Goal: Task Accomplishment & Management: Use online tool/utility

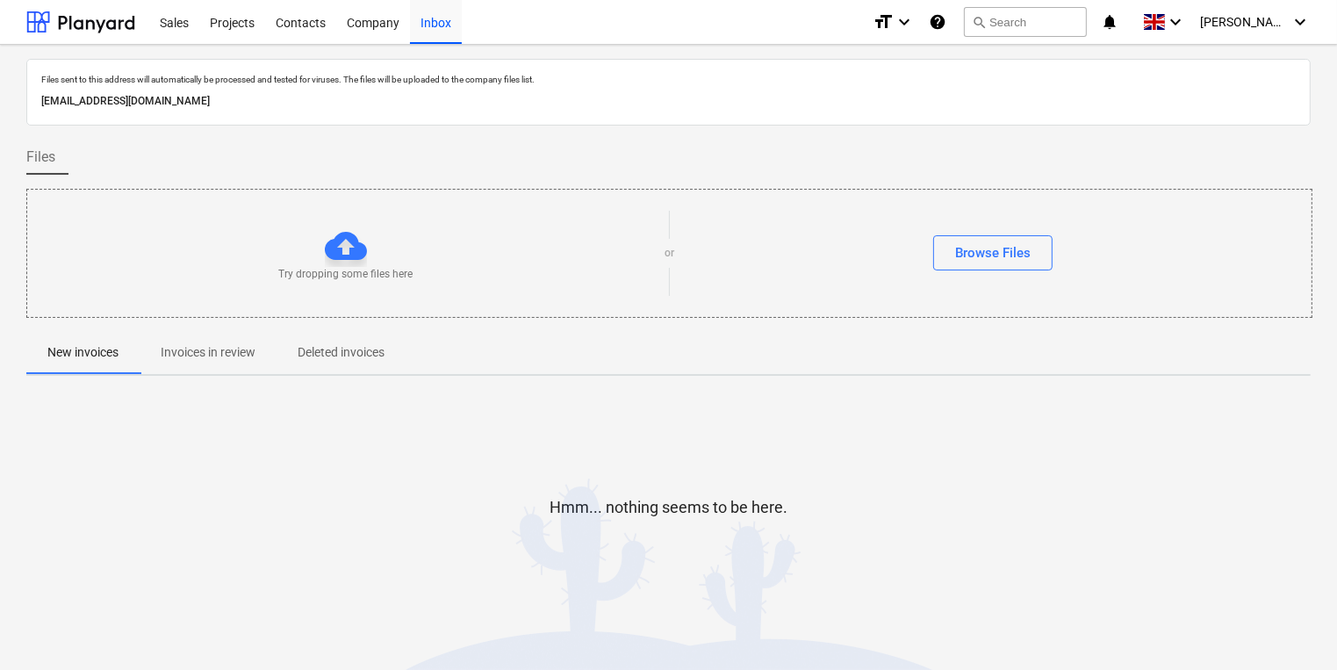
click at [176, 325] on div at bounding box center [668, 325] width 1284 height 14
click at [186, 348] on p "Invoices in review" at bounding box center [208, 352] width 95 height 18
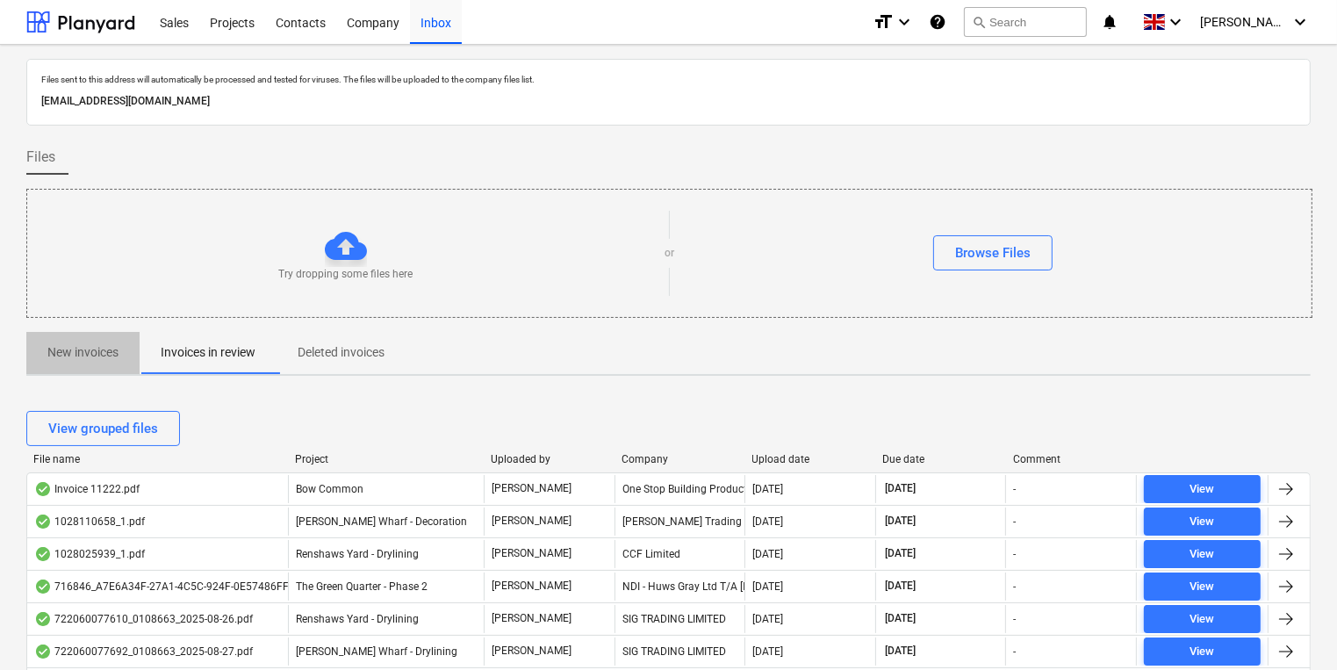
click at [75, 350] on p "New invoices" at bounding box center [82, 352] width 71 height 18
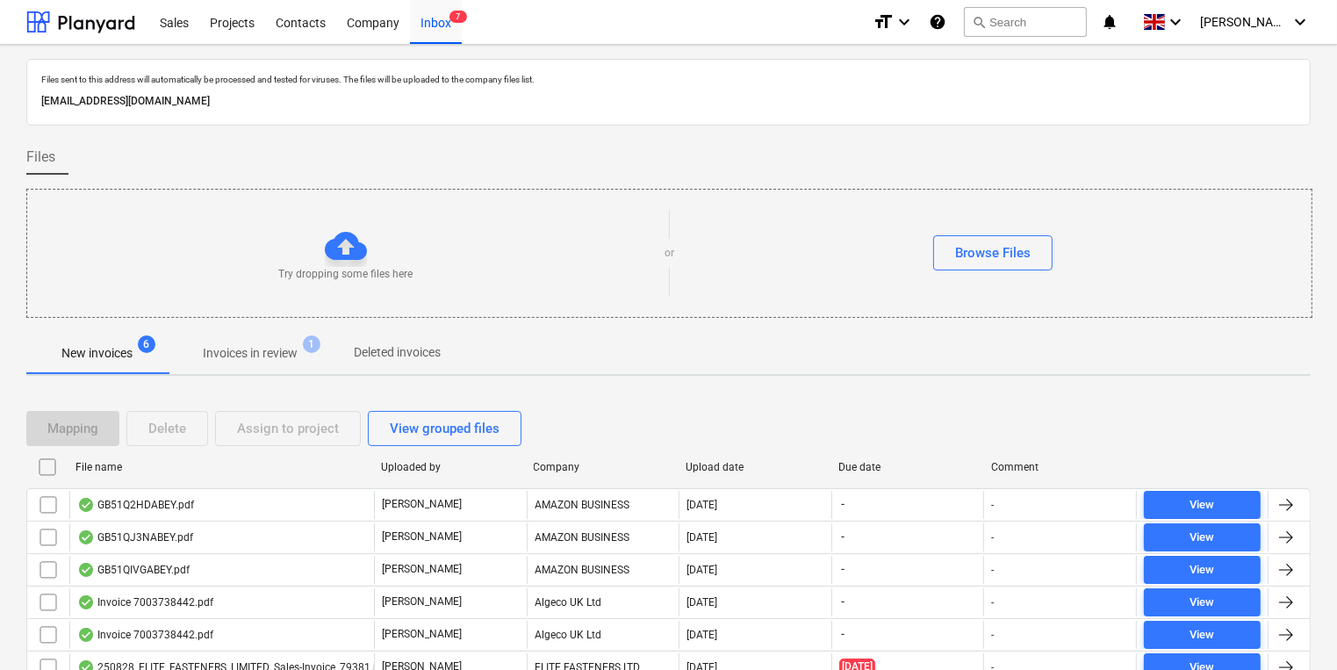
scroll to position [74, 0]
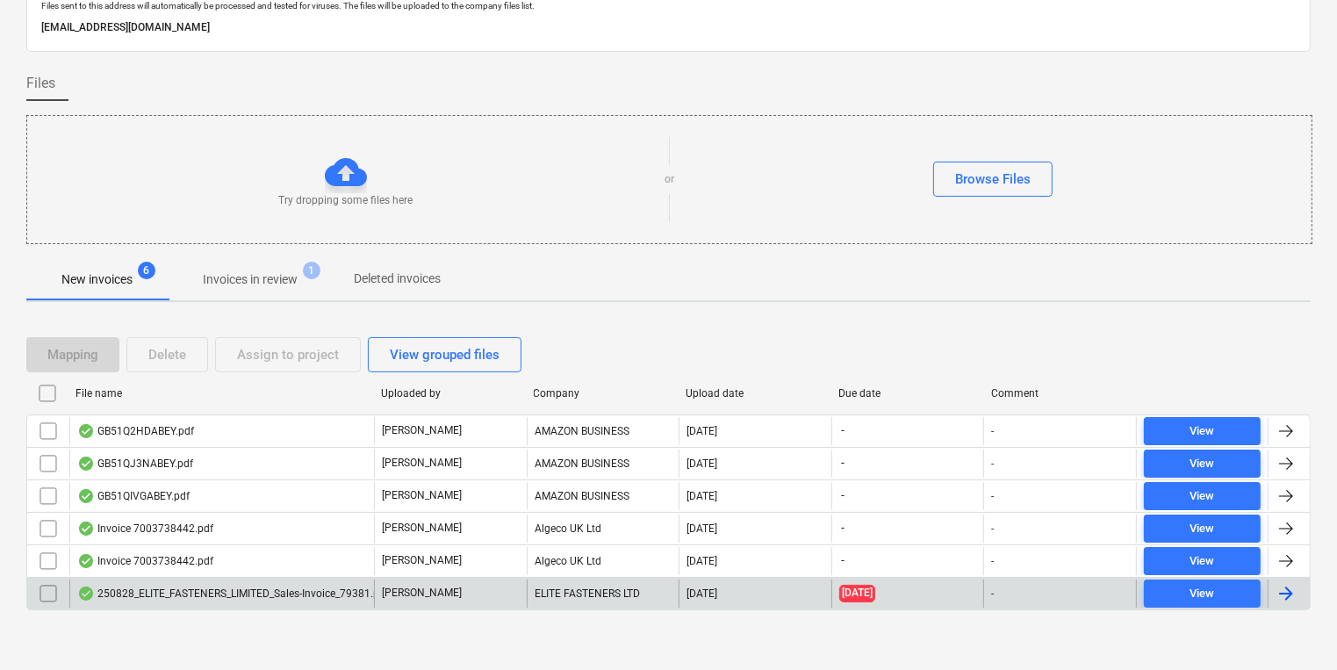
click at [211, 605] on div "250828_ELITE_FASTENERS_LIMITED_Sales-Invoice_79381.pdf [PERSON_NAME] ELITE FAST…" at bounding box center [668, 593] width 1284 height 33
click at [211, 595] on div "250828_ELITE_FASTENERS_LIMITED_Sales-Invoice_79381.pdf" at bounding box center [233, 593] width 312 height 14
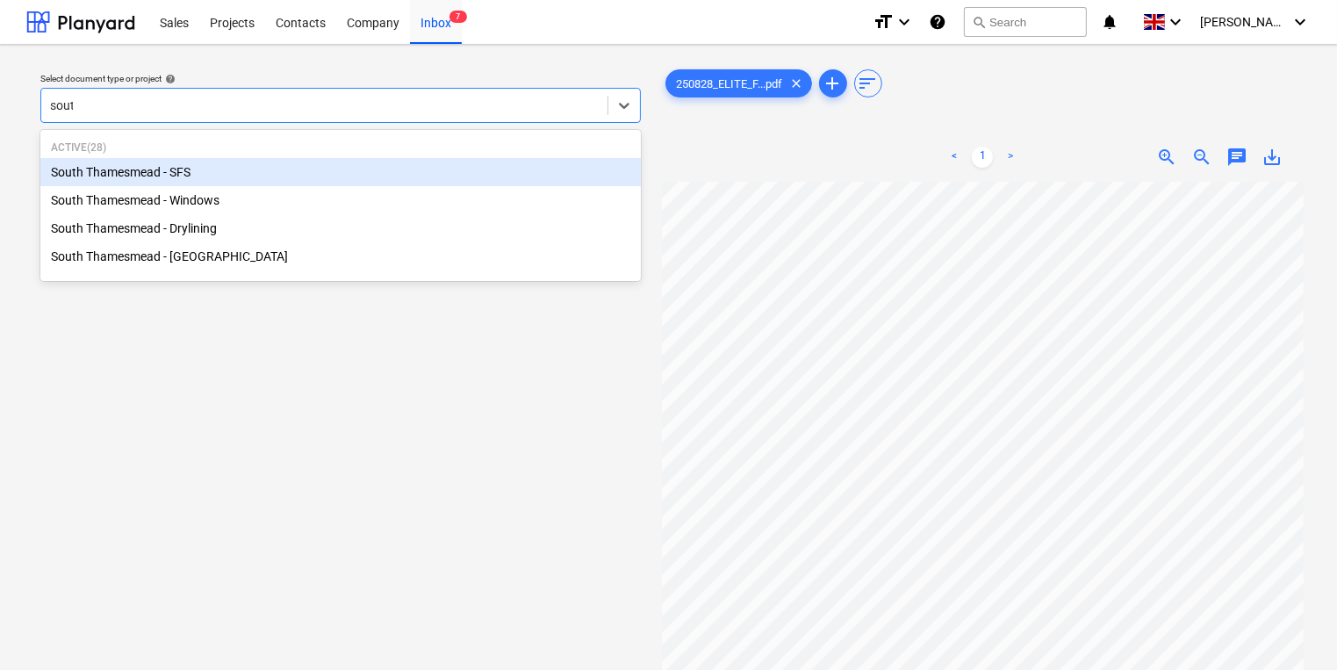
type input "south"
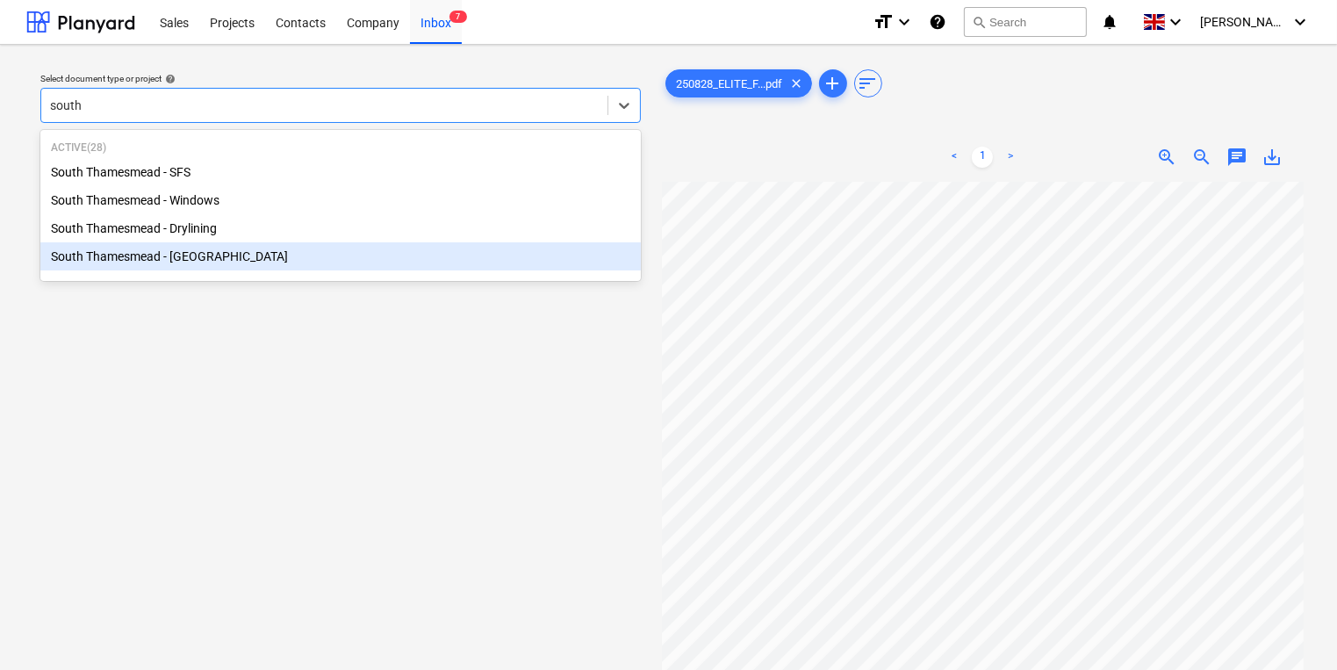
click at [283, 267] on div "South Thamesmead - [GEOGRAPHIC_DATA]" at bounding box center [340, 256] width 600 height 28
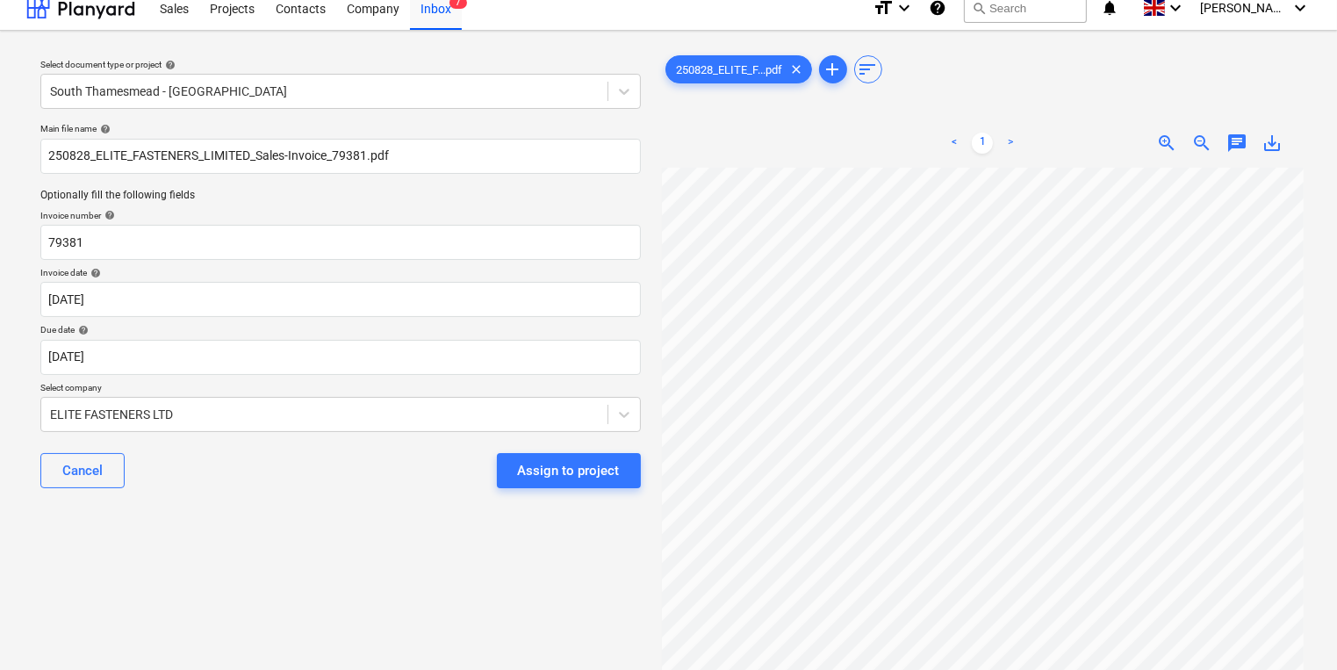
scroll to position [13, 0]
click at [331, 337] on p "Due date help" at bounding box center [340, 332] width 600 height 15
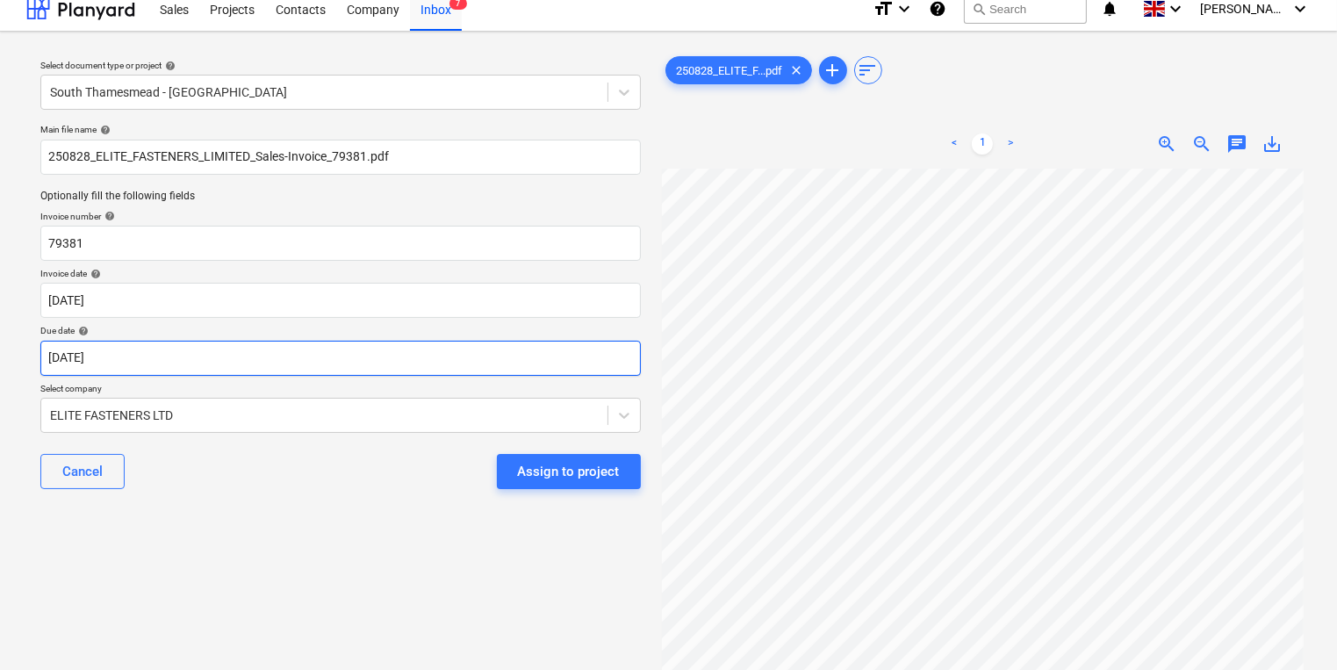
click at [333, 341] on div "Due date help [DATE]" at bounding box center [340, 350] width 600 height 50
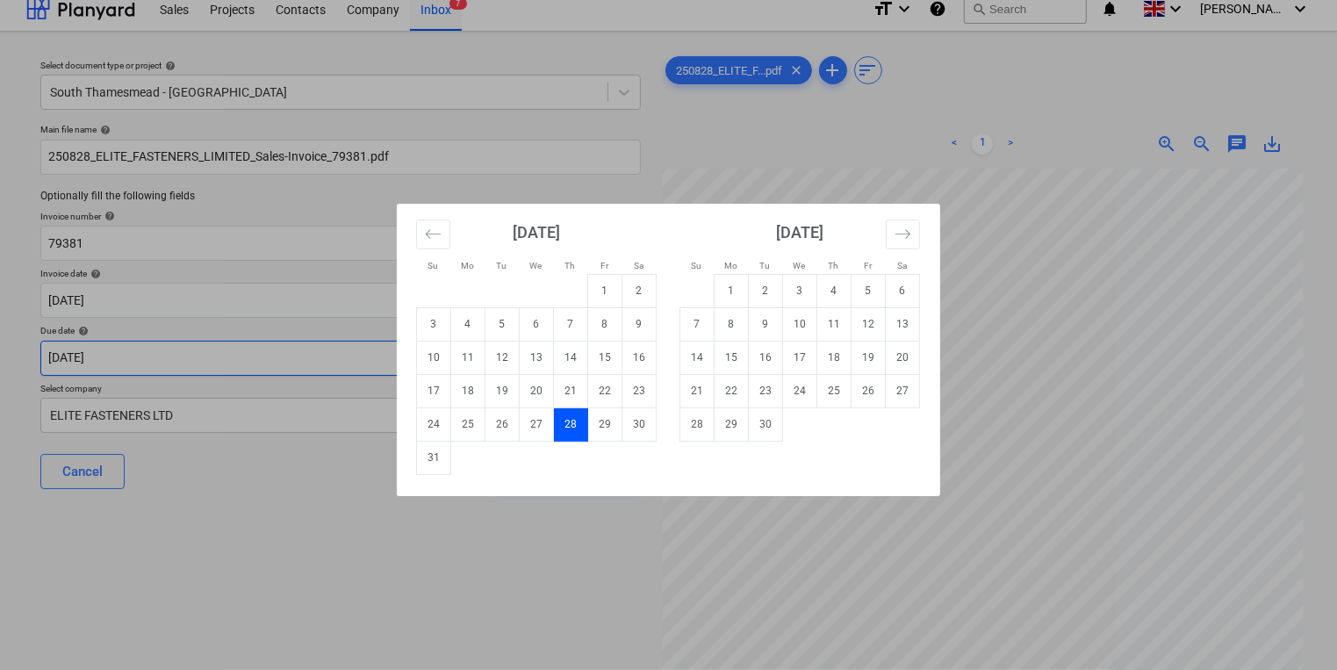
click at [333, 350] on body "Sales Projects Contacts Company Inbox 7 format_size keyboard_arrow_down help se…" at bounding box center [668, 322] width 1337 height 670
click at [779, 429] on td "30" at bounding box center [766, 423] width 34 height 33
type input "[DATE]"
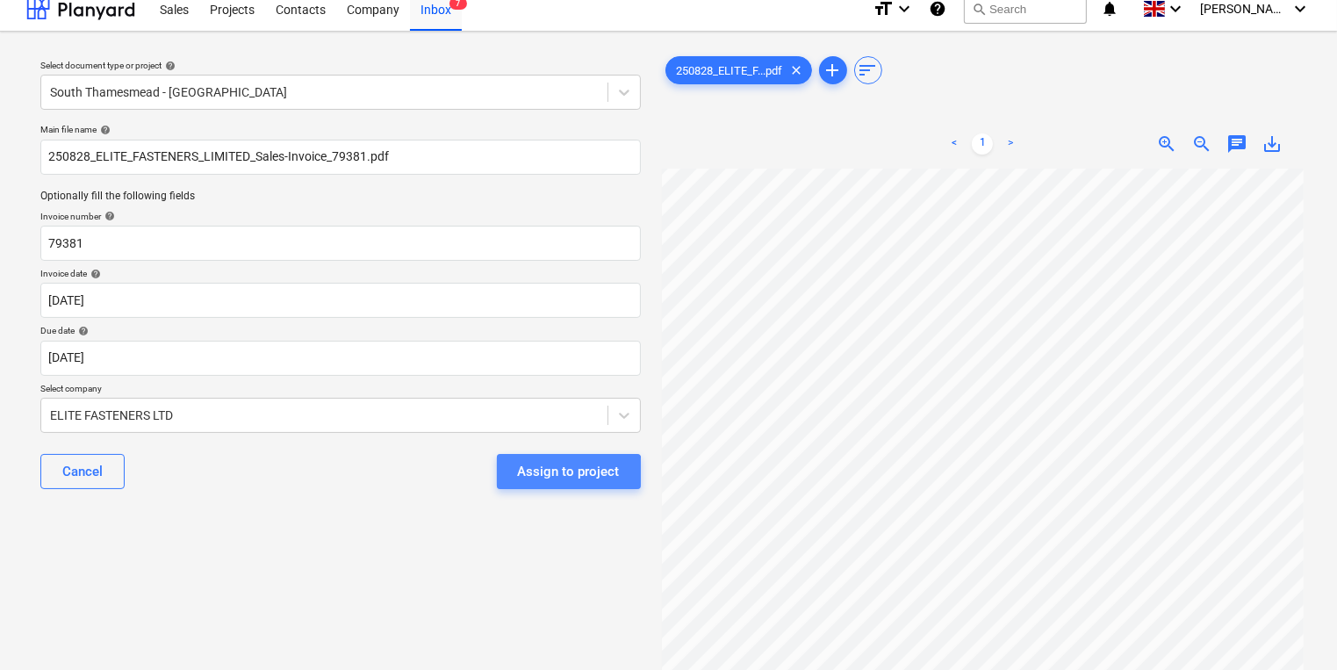
click at [533, 477] on div "Assign to project" at bounding box center [569, 471] width 102 height 23
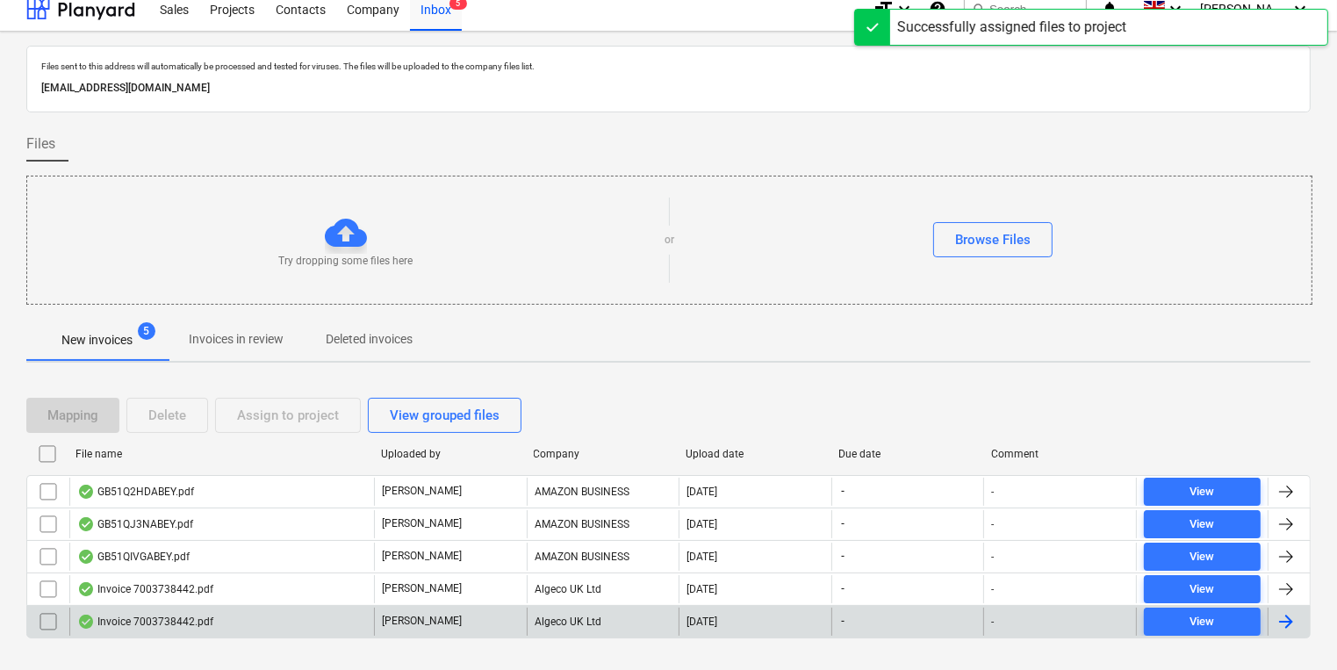
click at [262, 617] on div "Invoice 7003738442.pdf" at bounding box center [221, 621] width 305 height 28
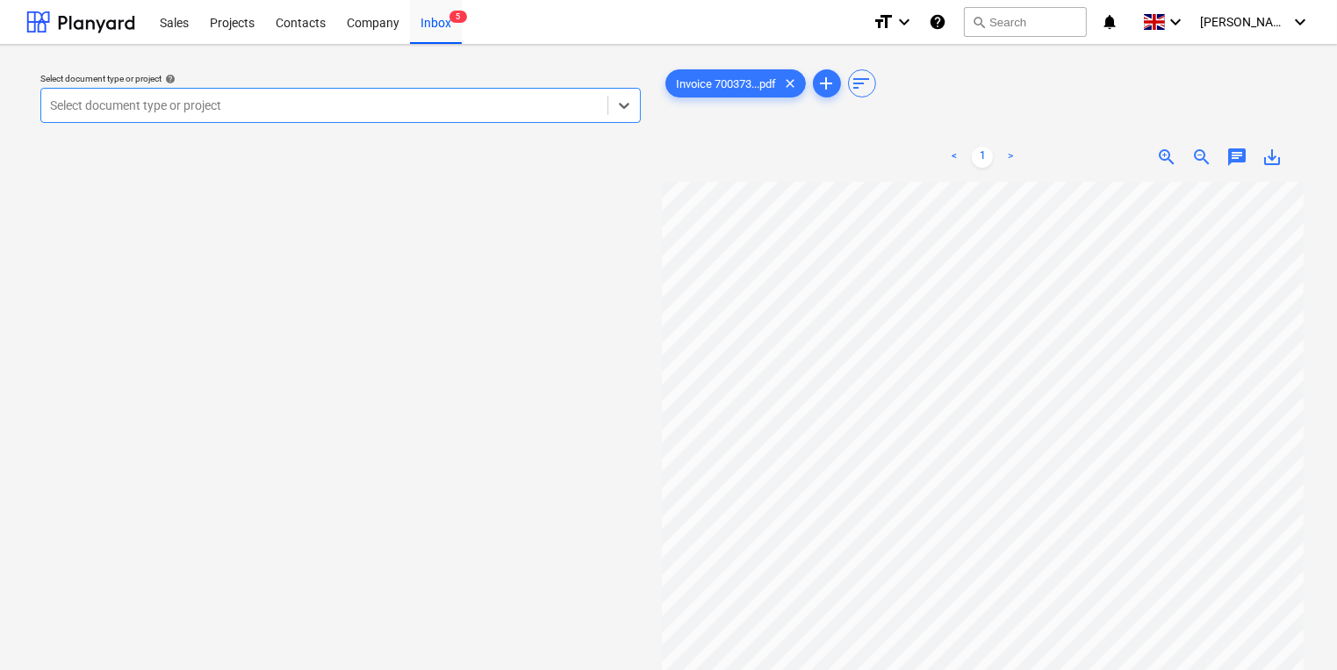
click at [330, 105] on div at bounding box center [324, 106] width 549 height 18
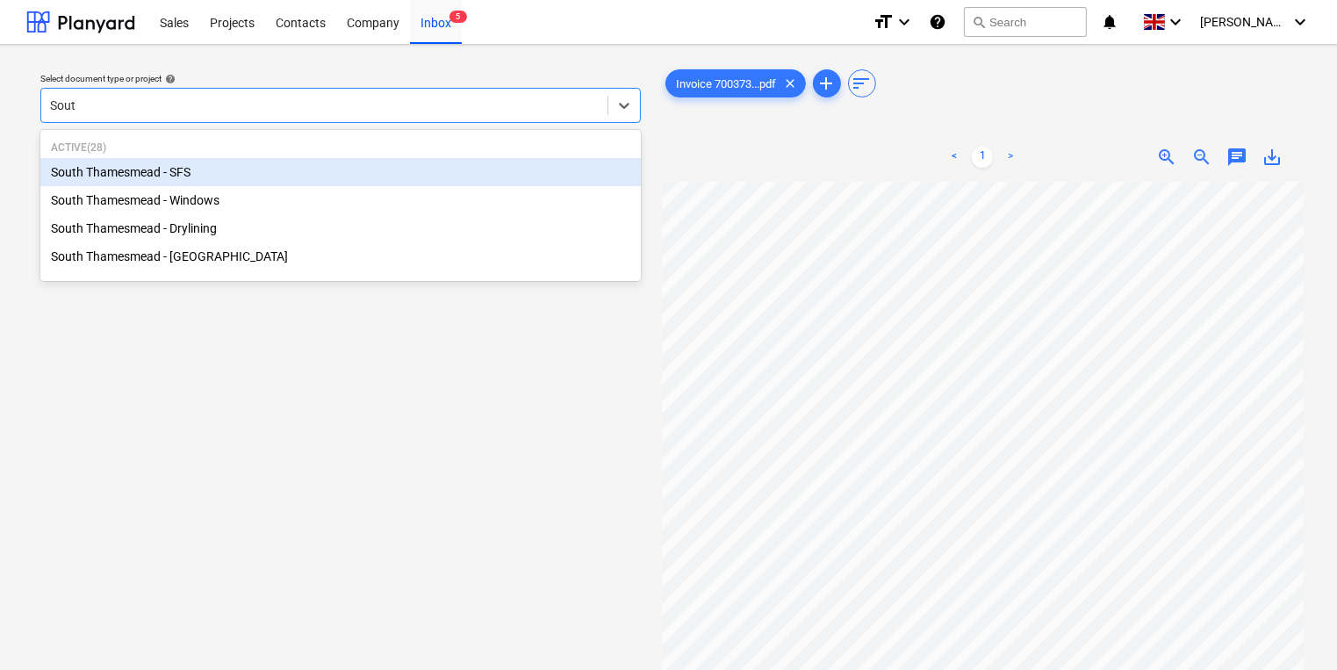
type input "South"
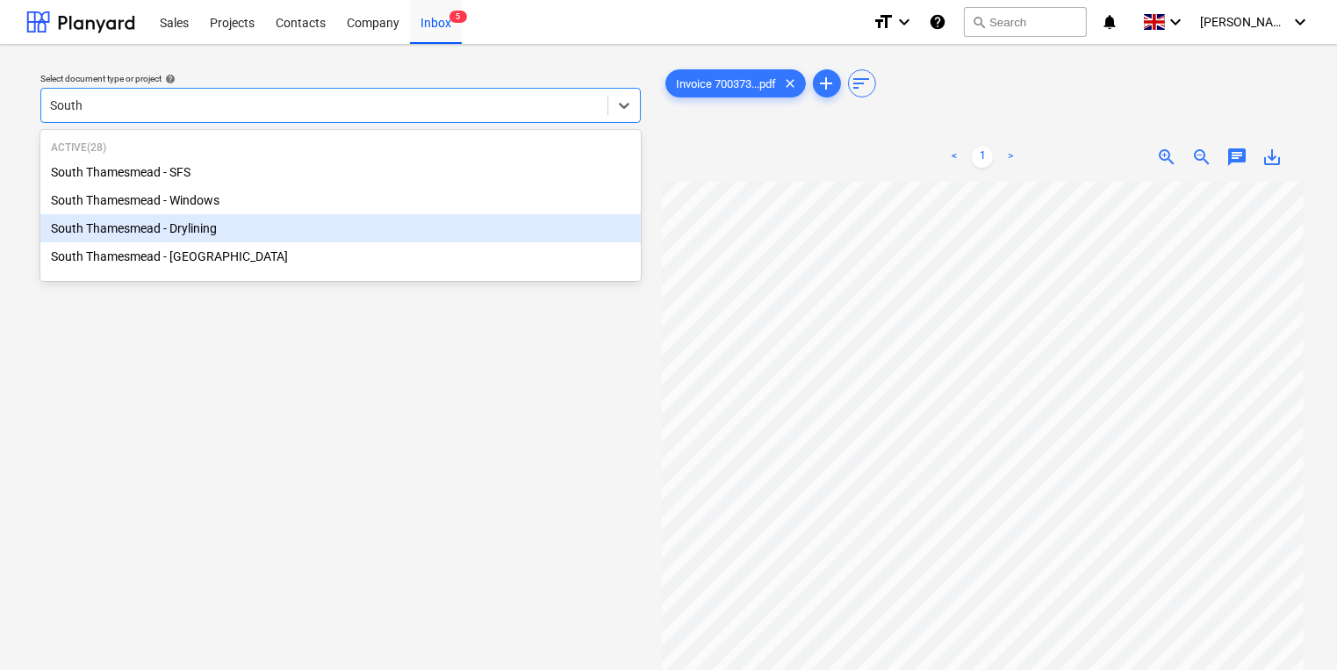
click at [266, 233] on div "South Thamesmead - Drylining" at bounding box center [340, 228] width 600 height 28
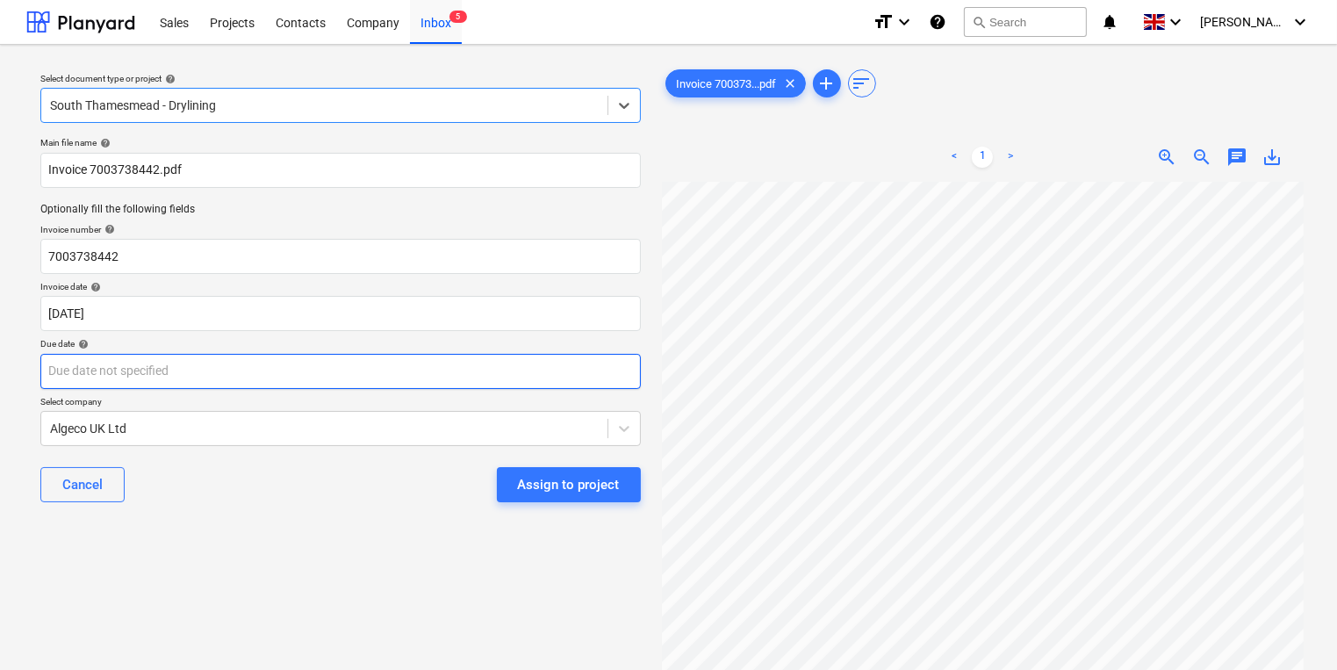
click at [253, 368] on body "Sales Projects Contacts Company Inbox 5 format_size keyboard_arrow_down help se…" at bounding box center [668, 335] width 1337 height 670
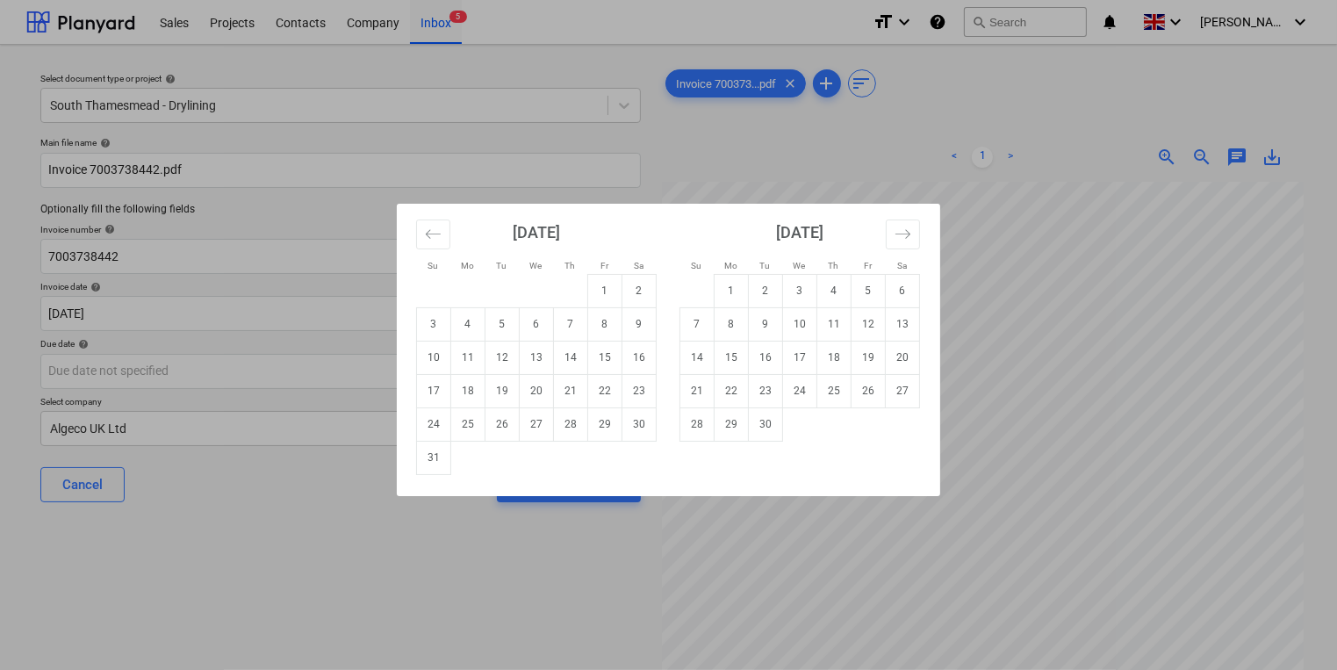
click at [784, 427] on td "Calendar" at bounding box center [800, 423] width 34 height 33
click at [767, 427] on td "30" at bounding box center [766, 423] width 34 height 33
type input "[DATE]"
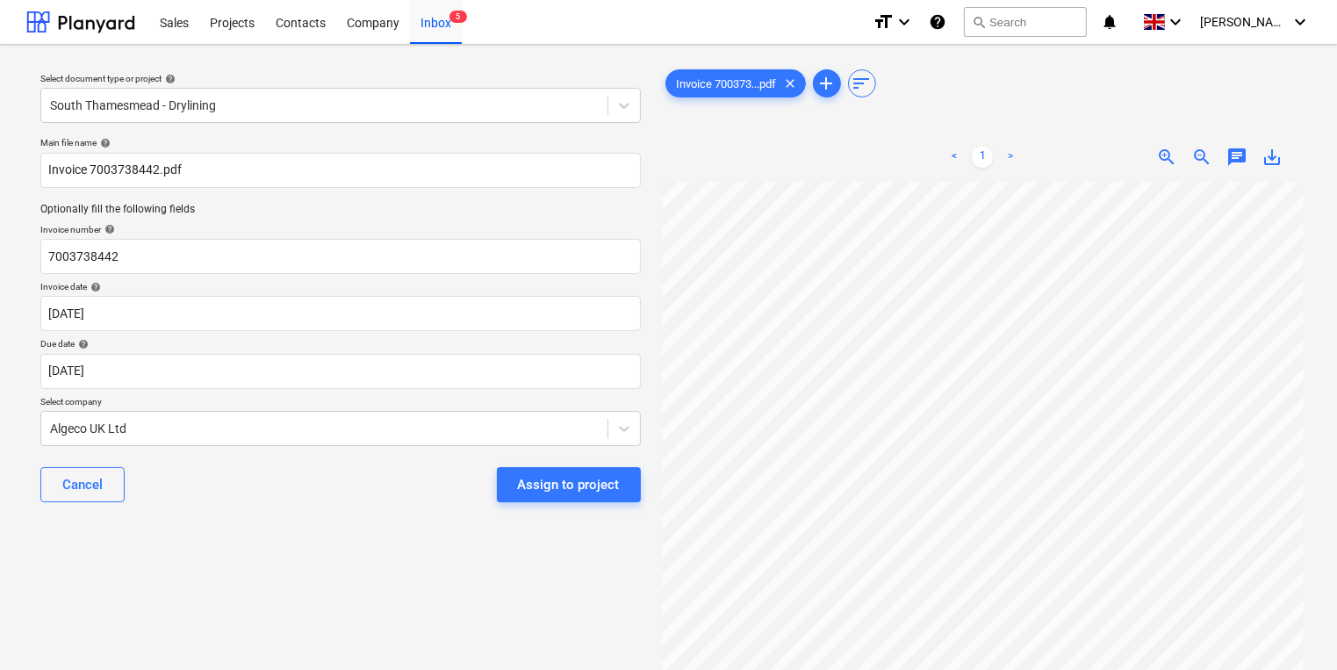
click at [563, 496] on button "Assign to project" at bounding box center [569, 484] width 144 height 35
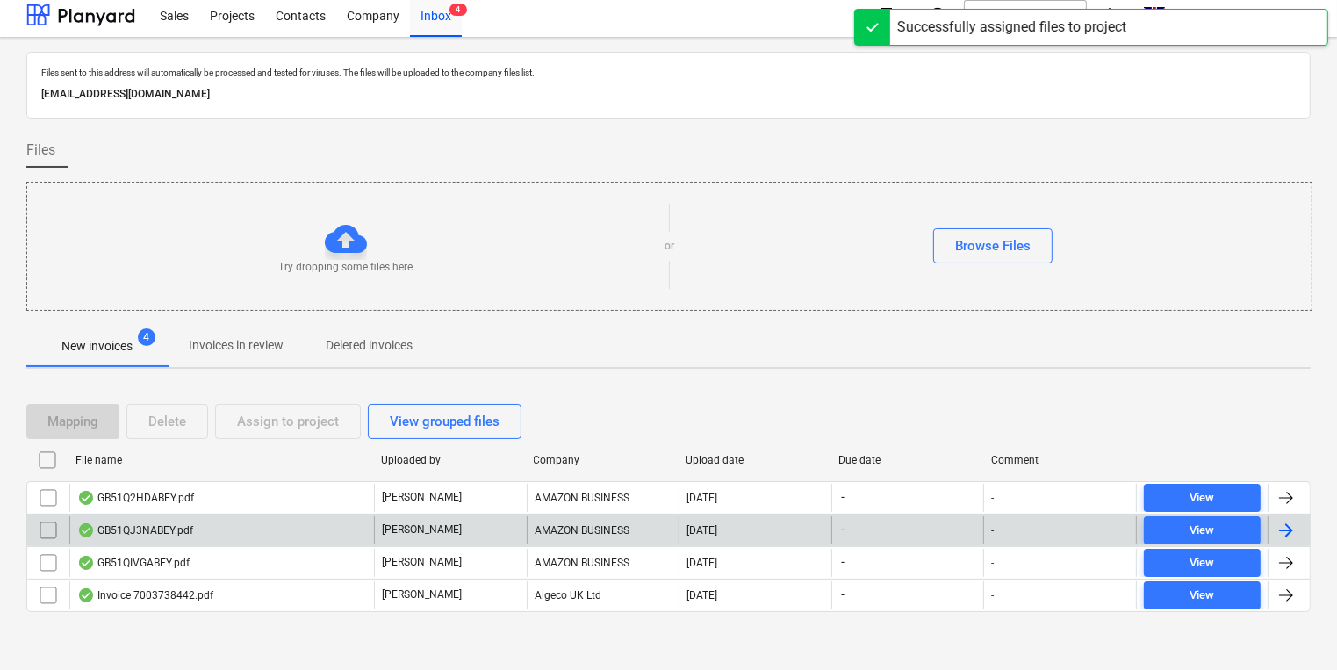
scroll to position [10, 0]
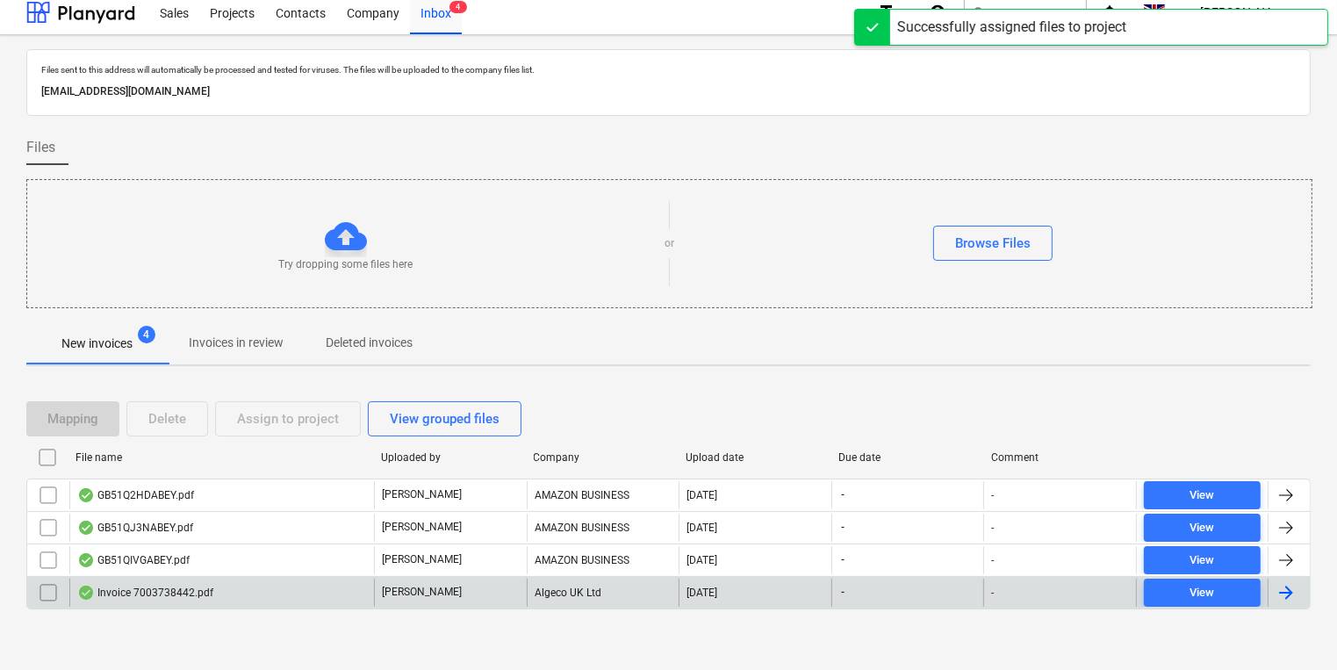
click at [527, 591] on div "Algeco UK Ltd" at bounding box center [603, 592] width 153 height 28
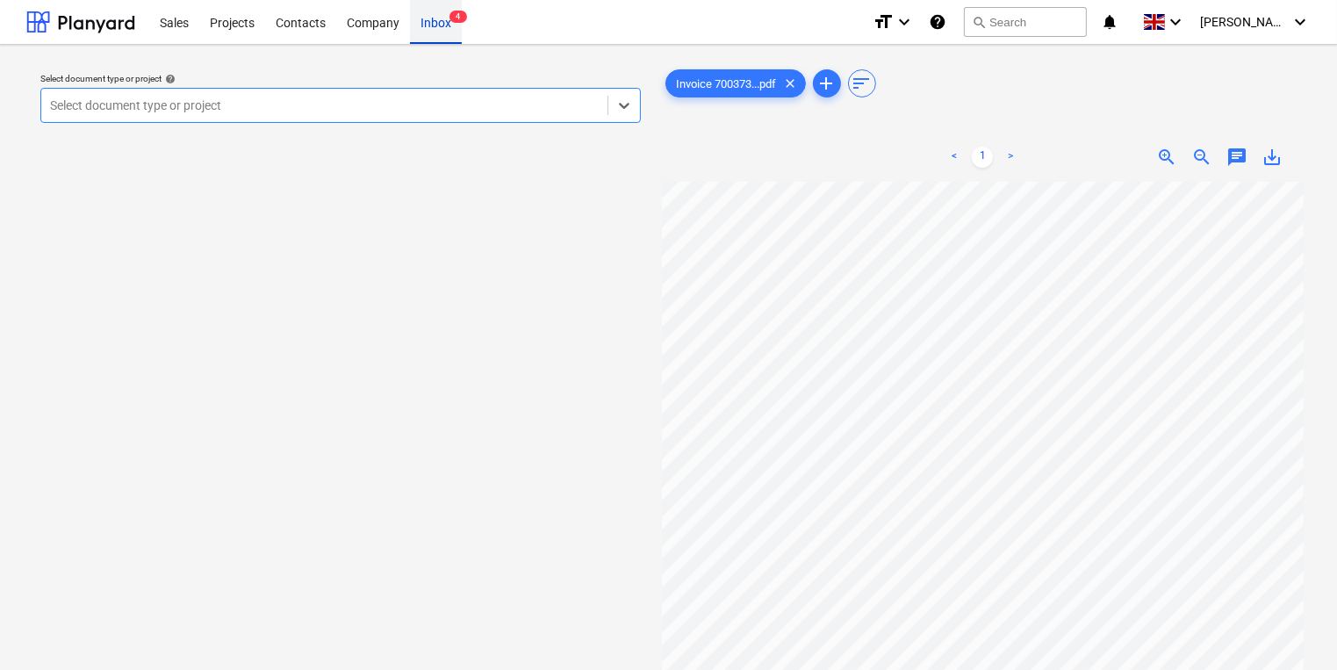
click at [451, 30] on div "Inbox 4" at bounding box center [436, 21] width 52 height 45
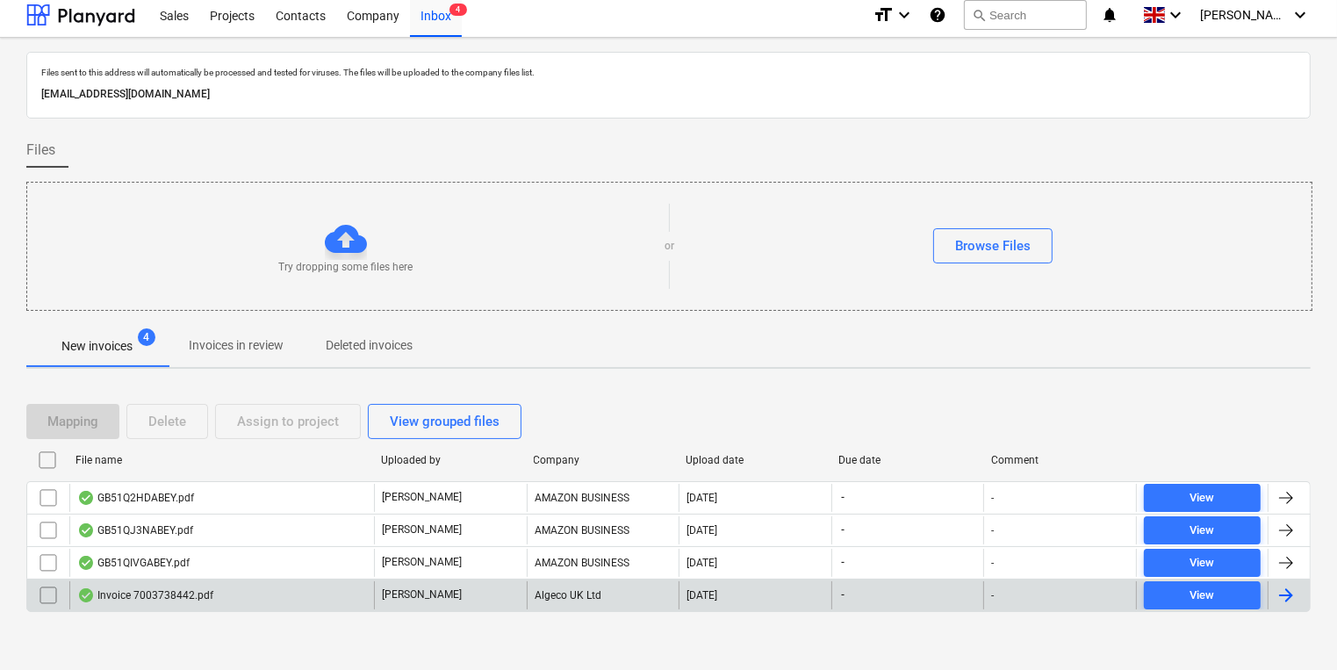
scroll to position [10, 0]
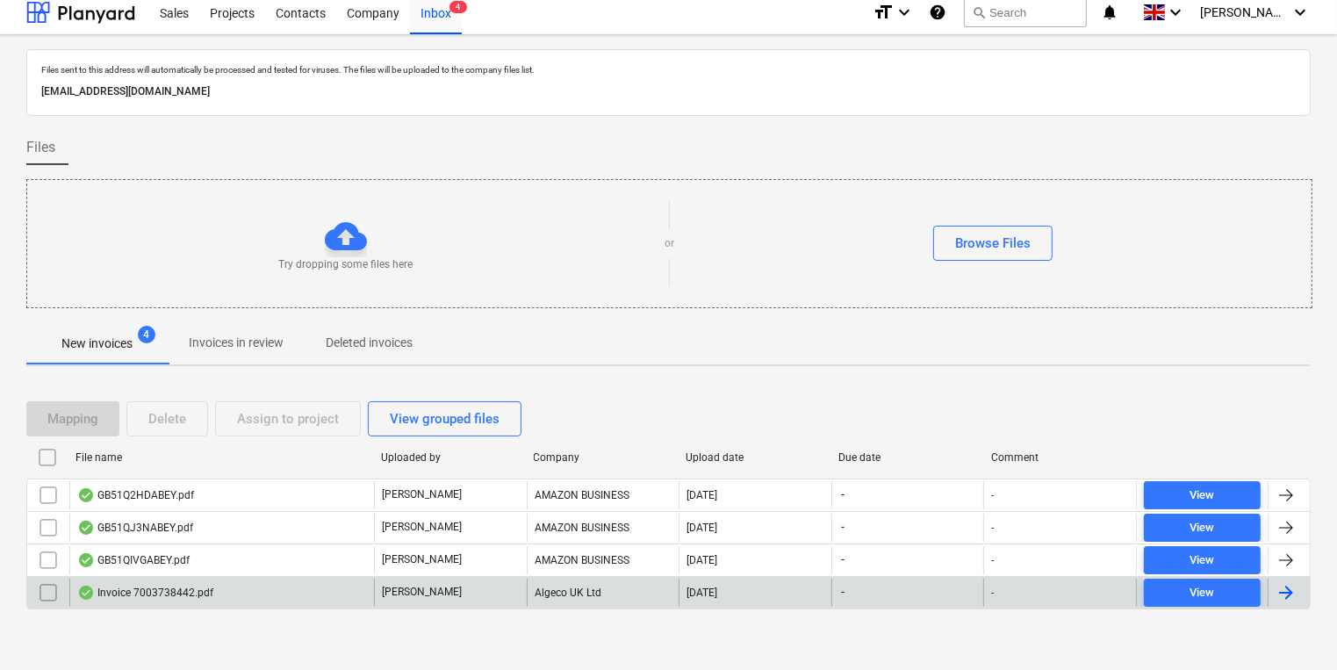
click at [47, 593] on input "checkbox" at bounding box center [48, 592] width 28 height 28
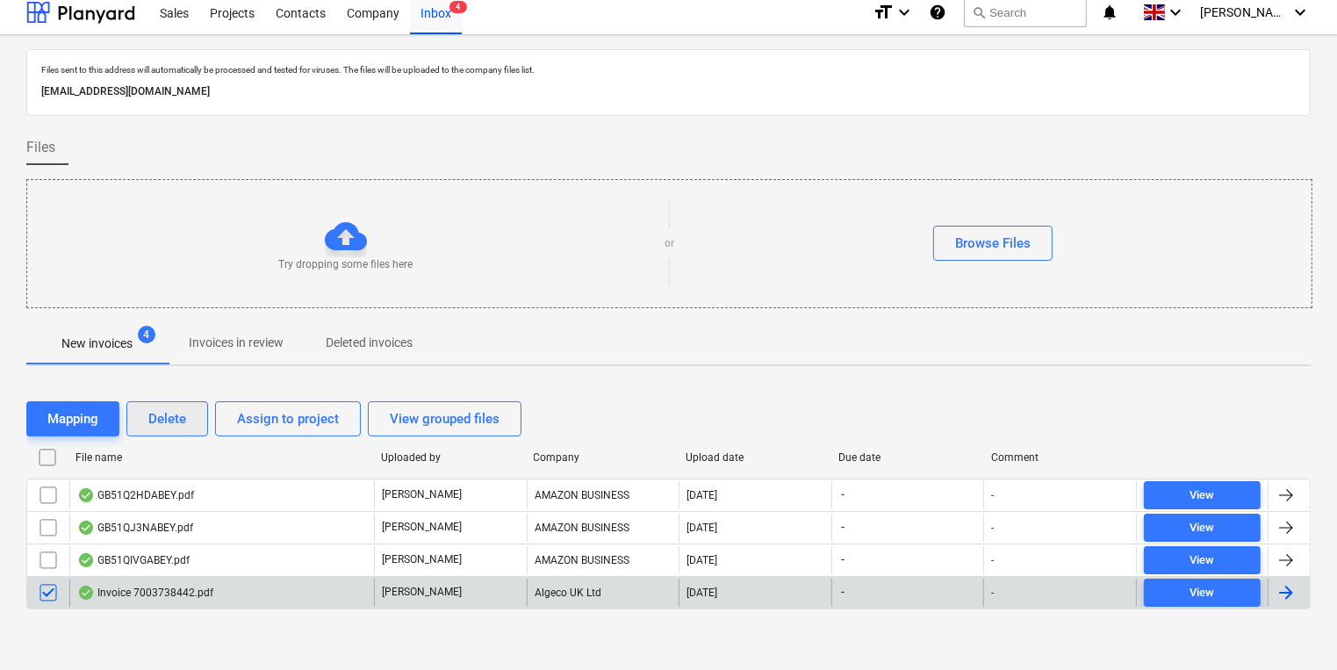
click at [149, 404] on button "Delete" at bounding box center [167, 418] width 82 height 35
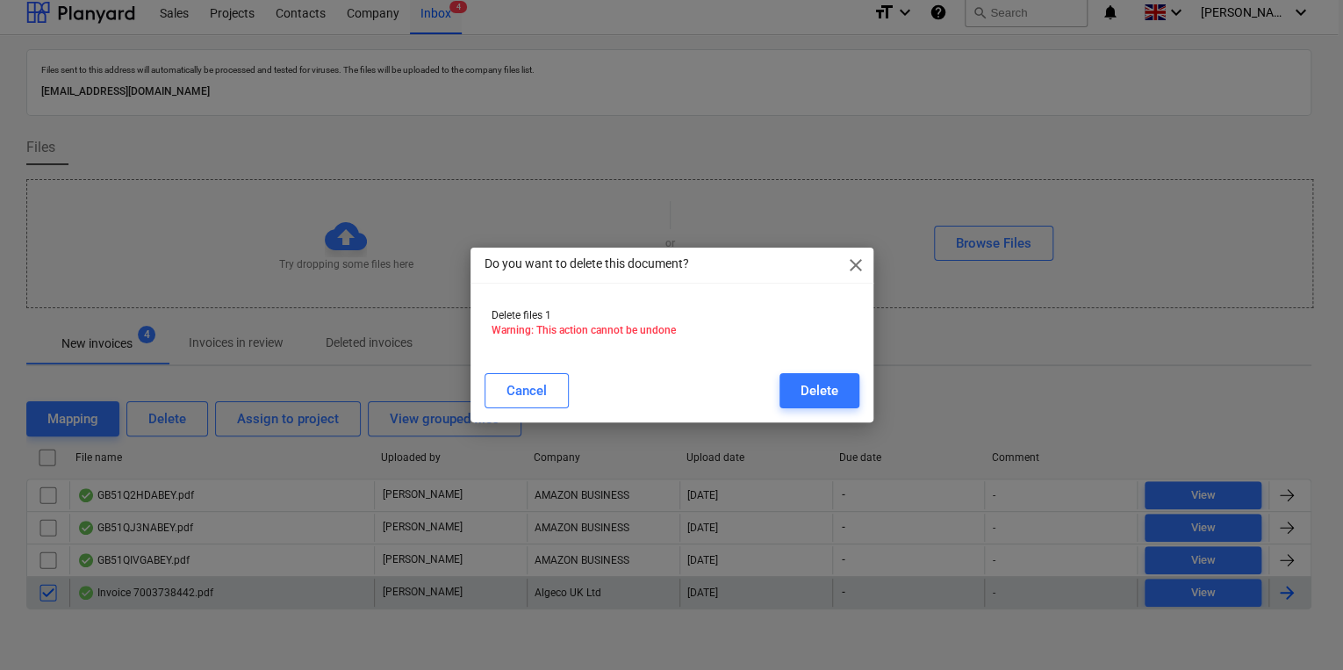
click at [778, 396] on div "Cancel Delete" at bounding box center [671, 390] width 375 height 35
click at [807, 393] on div "Delete" at bounding box center [819, 390] width 38 height 23
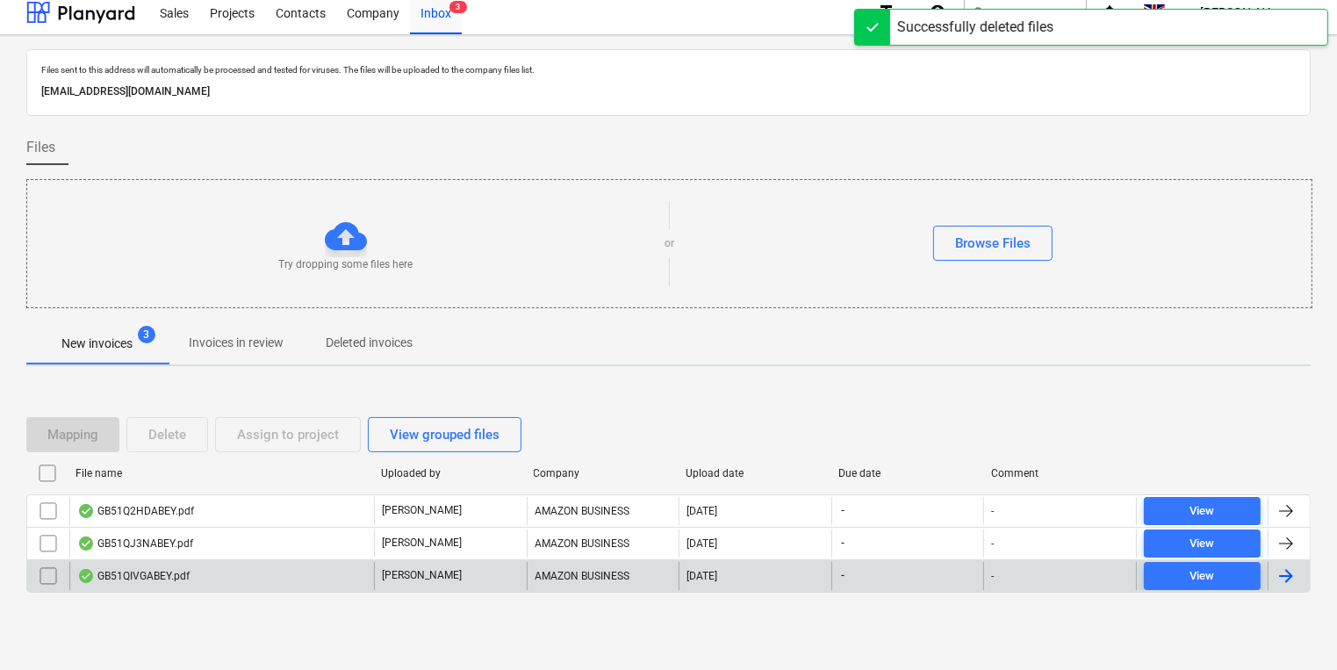
click at [248, 571] on div "GB51QIVGABEY.pdf" at bounding box center [221, 576] width 305 height 28
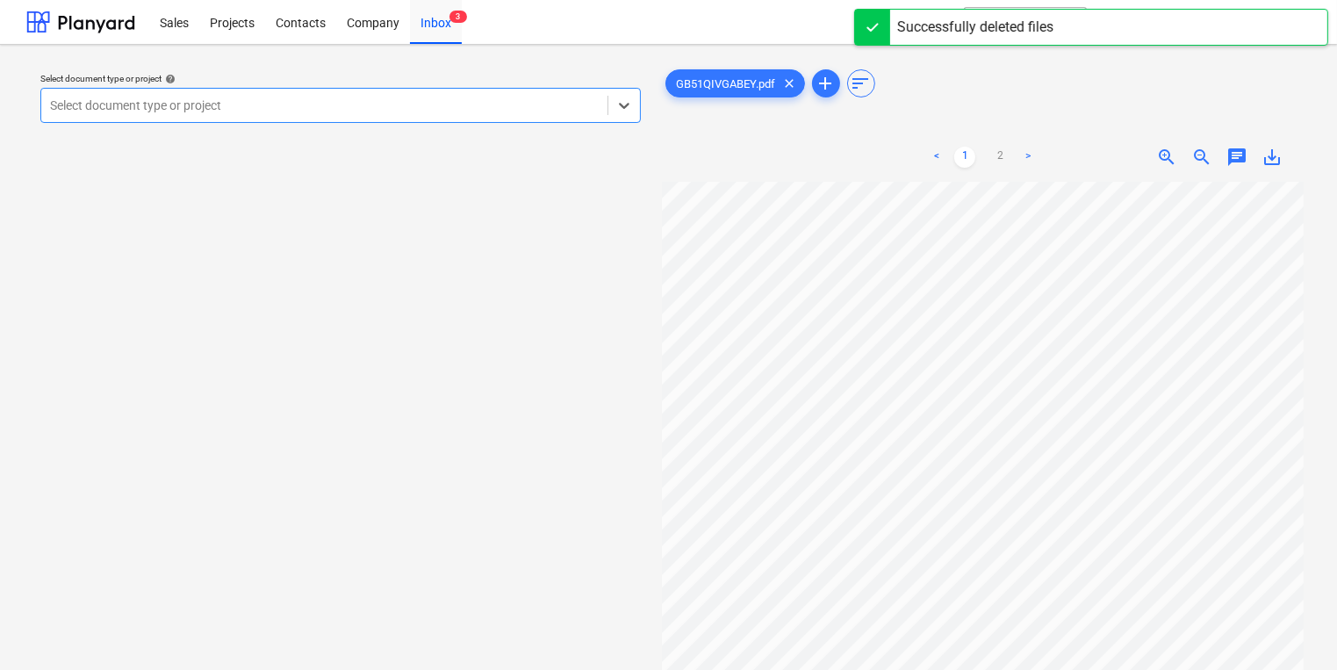
scroll to position [140, 0]
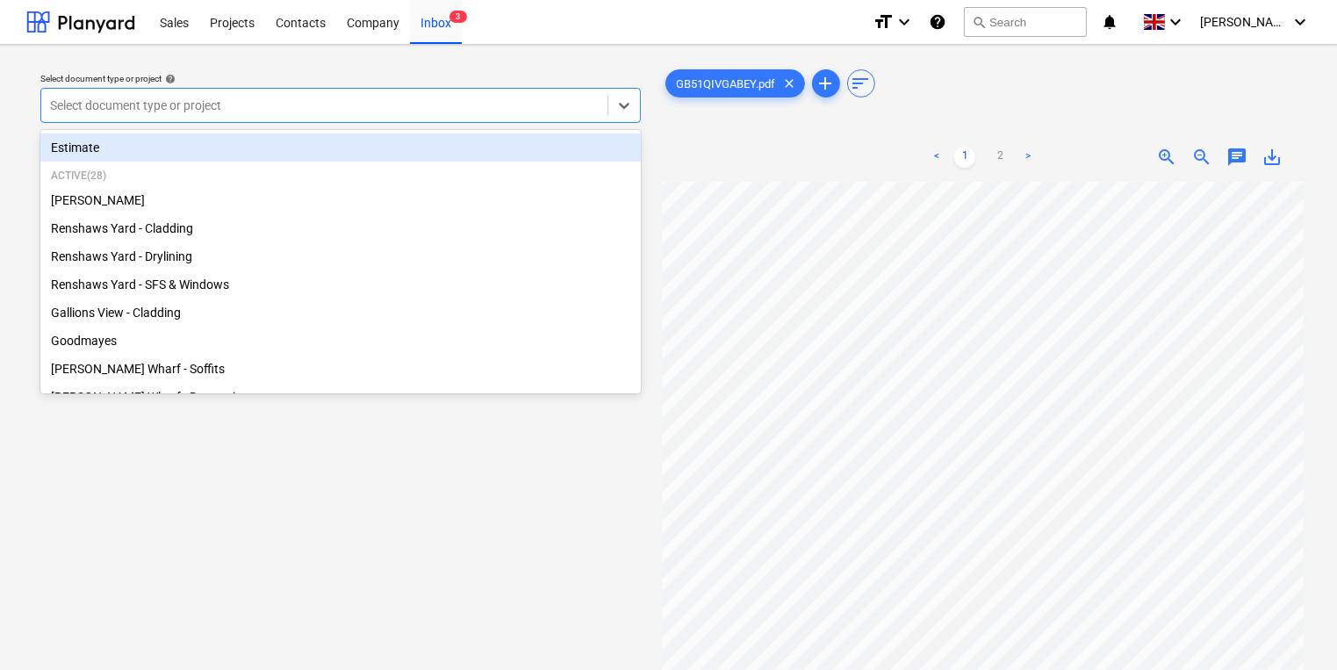
click at [568, 97] on div at bounding box center [324, 106] width 549 height 18
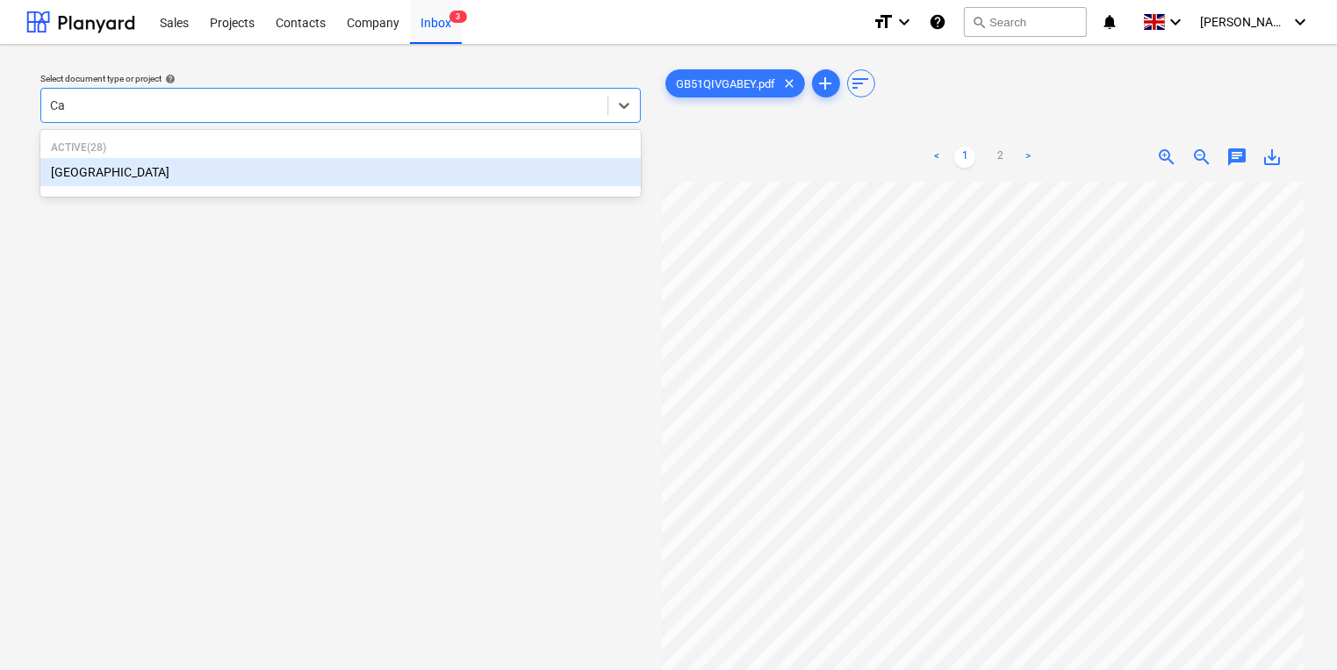
type input "Cam"
click at [612, 165] on div "[GEOGRAPHIC_DATA]" at bounding box center [340, 172] width 600 height 28
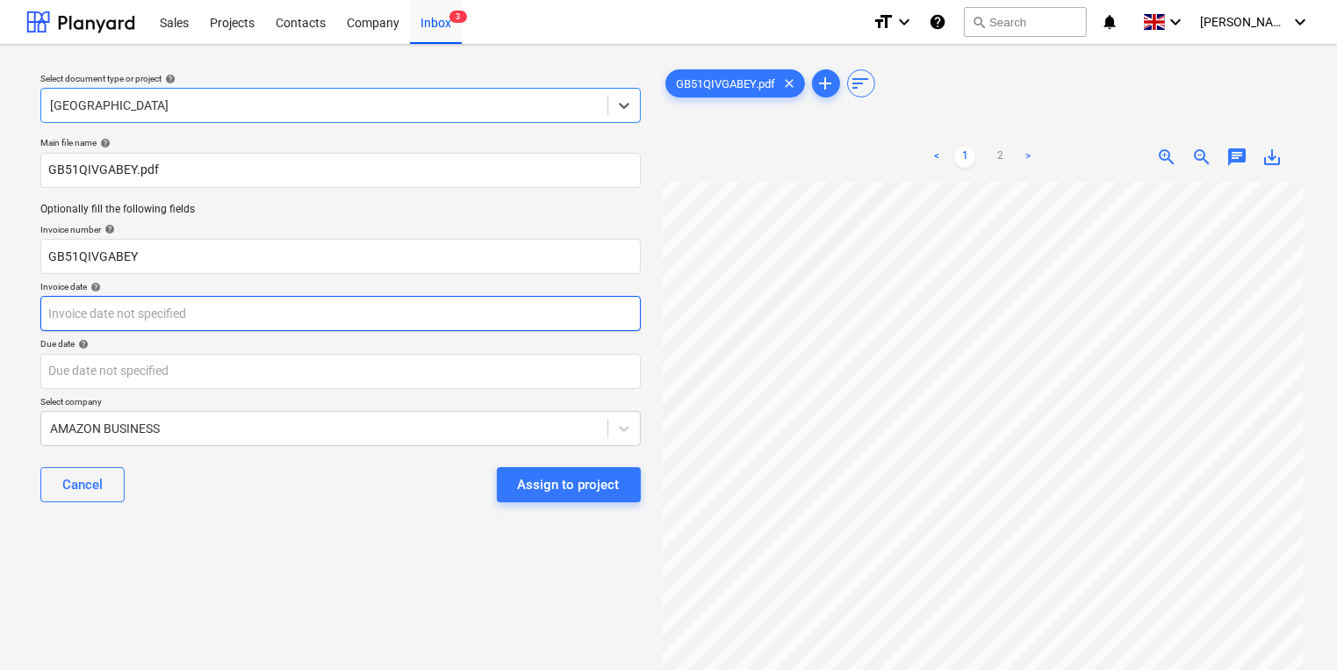
scroll to position [70, 0]
click at [561, 326] on body "Sales Projects Contacts Company Inbox 3 format_size keyboard_arrow_down help se…" at bounding box center [668, 335] width 1337 height 670
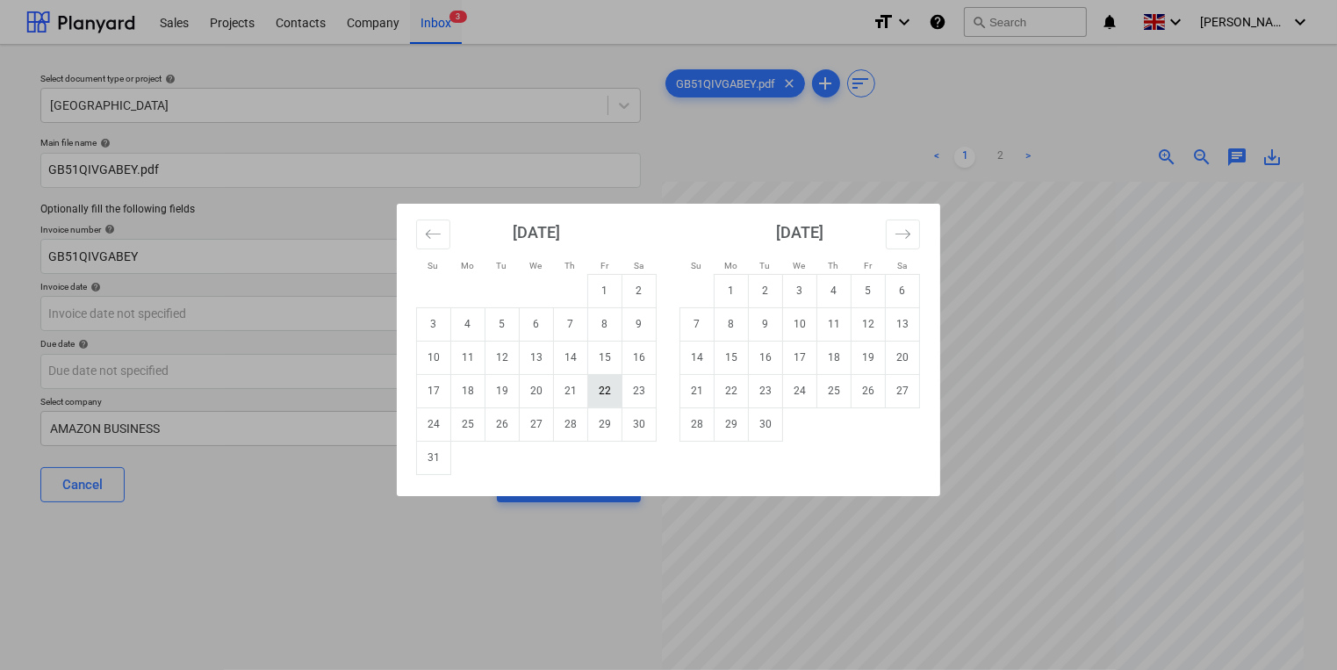
click at [613, 394] on td "22" at bounding box center [605, 390] width 34 height 33
type input "[DATE]"
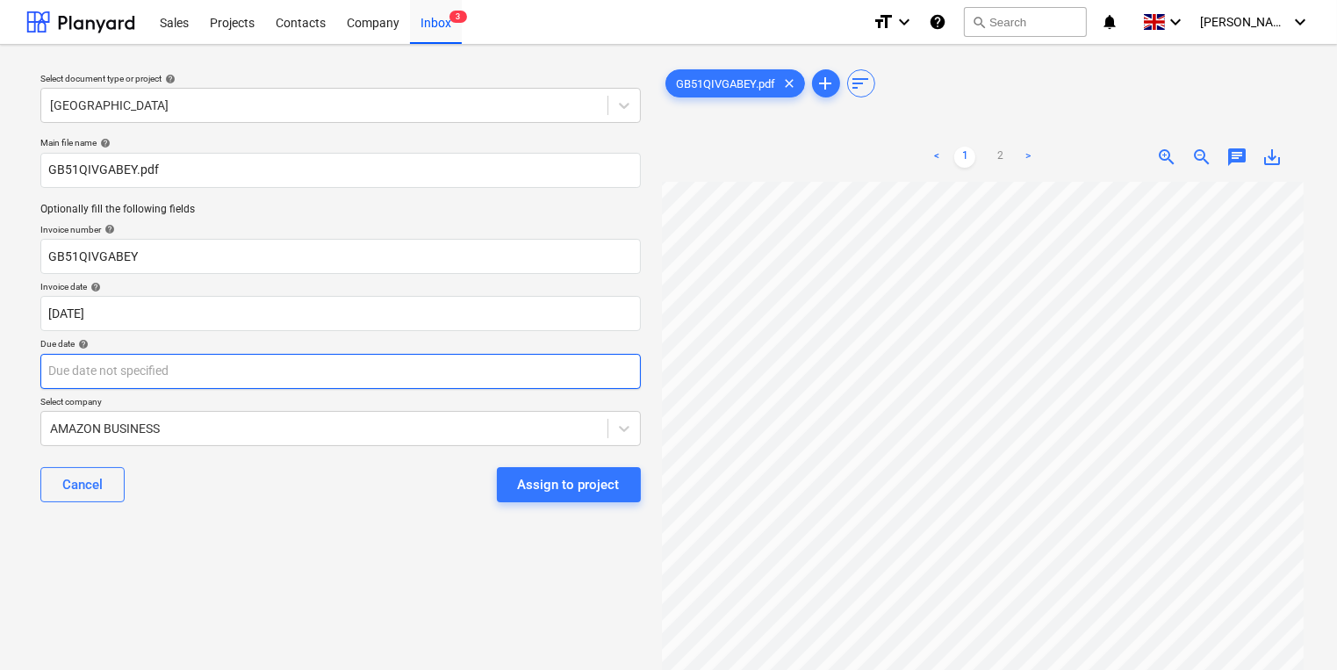
click at [529, 354] on div "Due date help" at bounding box center [340, 363] width 600 height 50
click at [530, 373] on body "Sales Projects Contacts Company Inbox 3 format_size keyboard_arrow_down help se…" at bounding box center [668, 335] width 1337 height 670
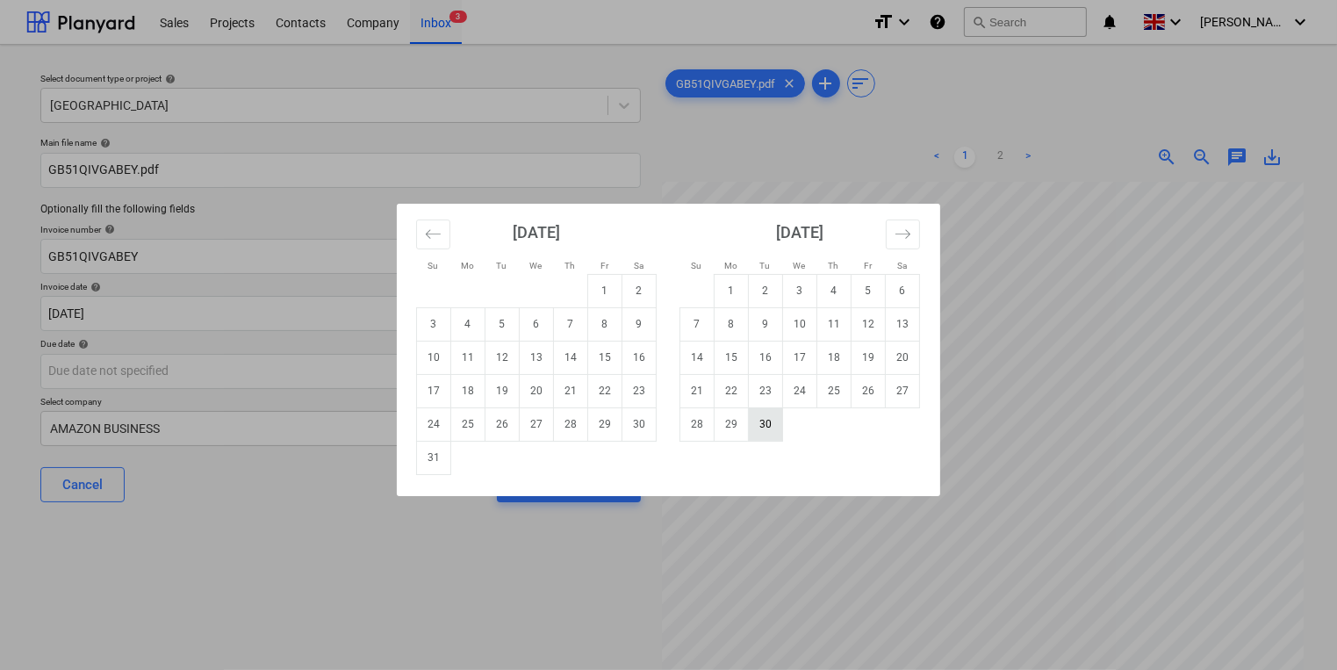
click at [777, 416] on td "30" at bounding box center [766, 423] width 34 height 33
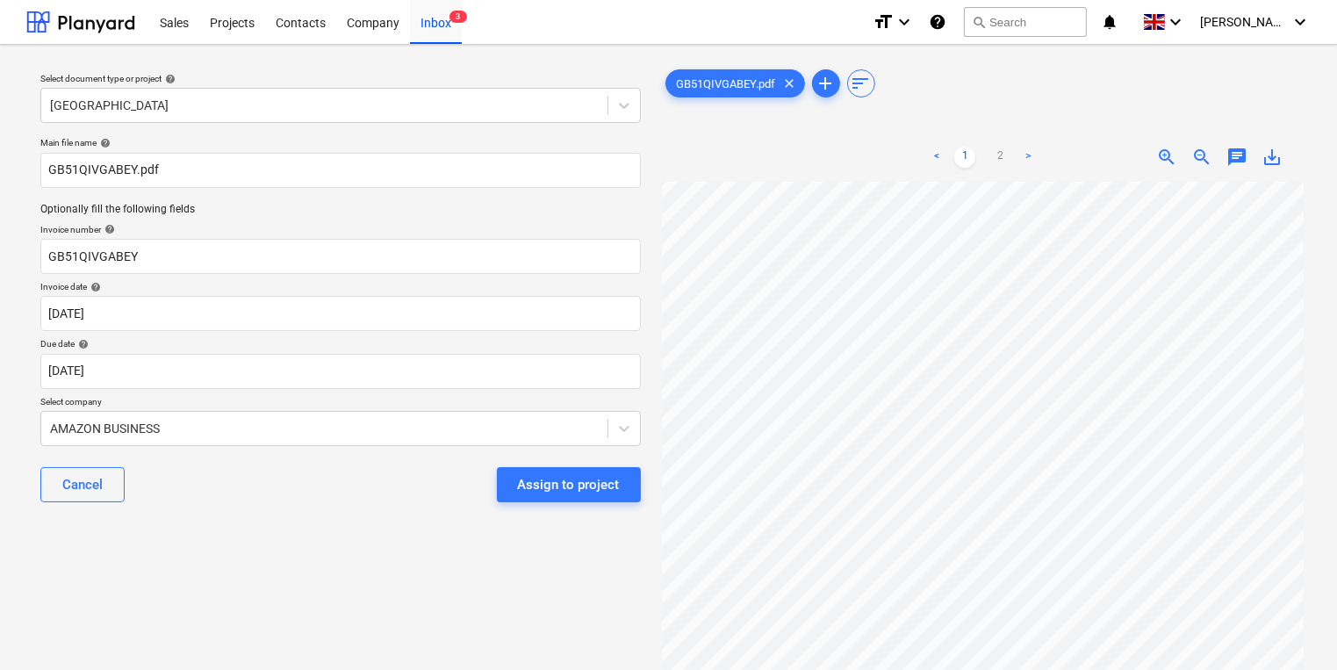
type input "[DATE]"
click at [579, 484] on div "Assign to project" at bounding box center [569, 484] width 102 height 23
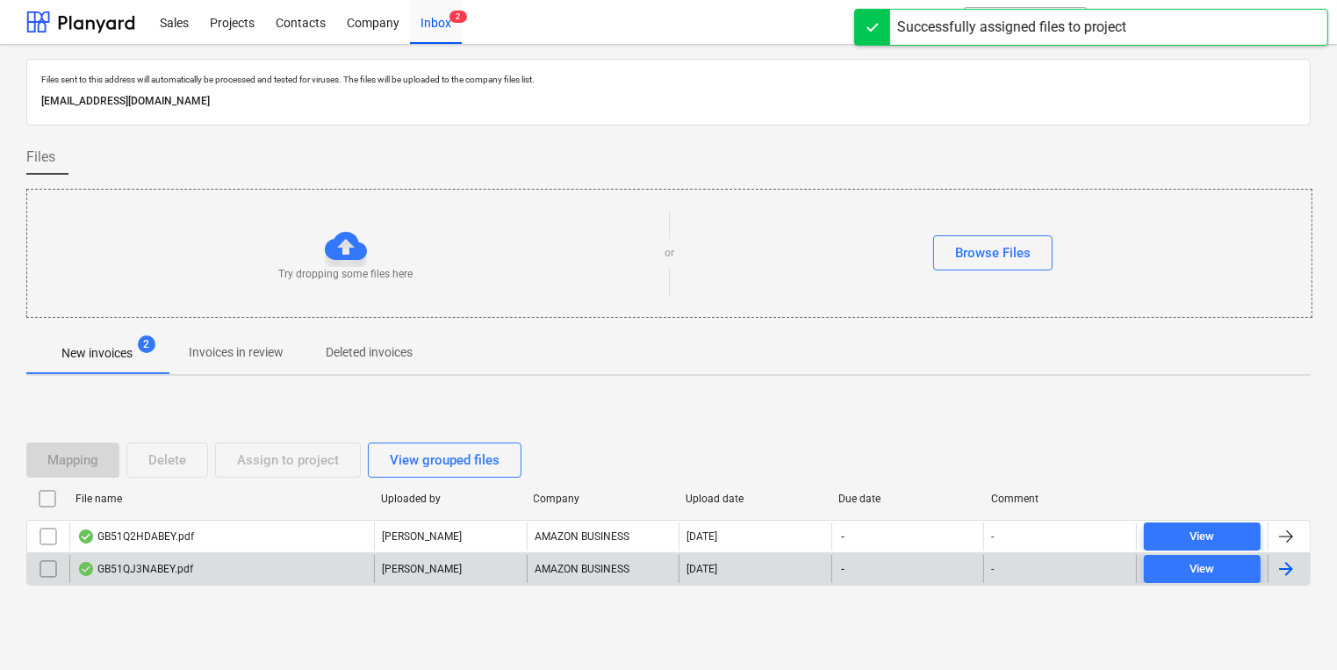
click at [534, 565] on div "AMAZON BUSINESS" at bounding box center [603, 569] width 153 height 28
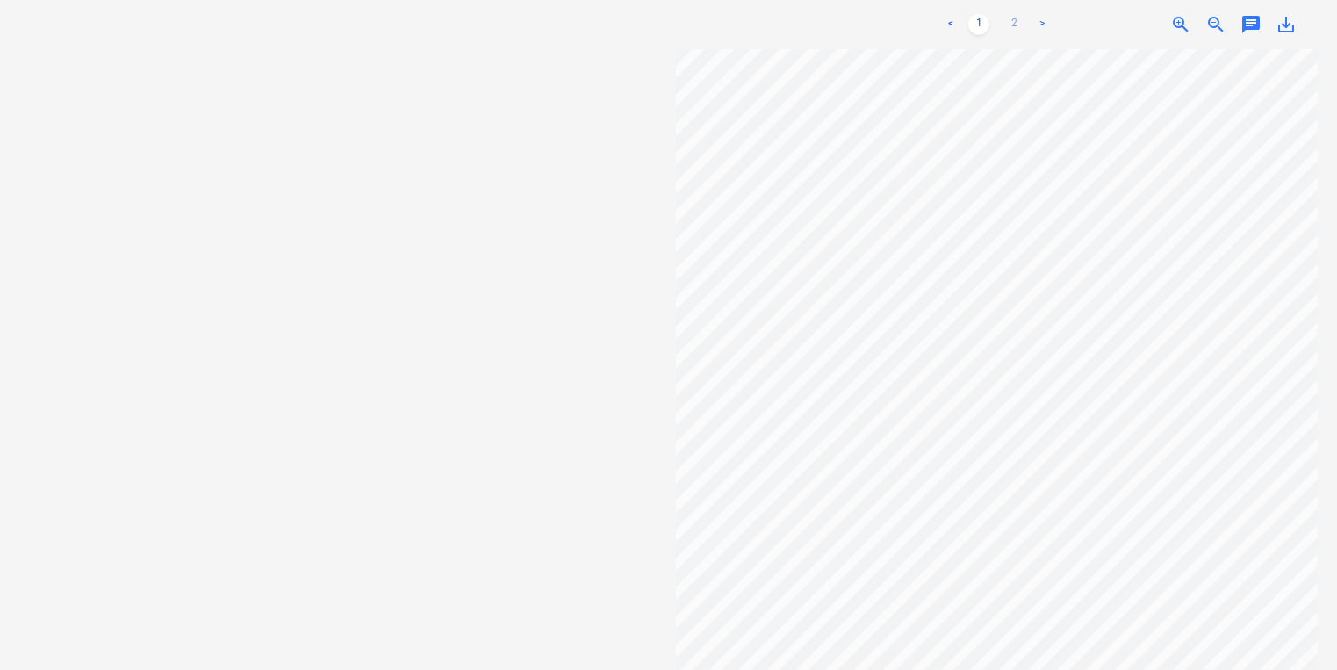
click at [1008, 18] on link "2" at bounding box center [1013, 24] width 21 height 21
click at [984, 27] on link "1" at bounding box center [978, 24] width 21 height 21
click at [943, 27] on link "<" at bounding box center [950, 24] width 21 height 21
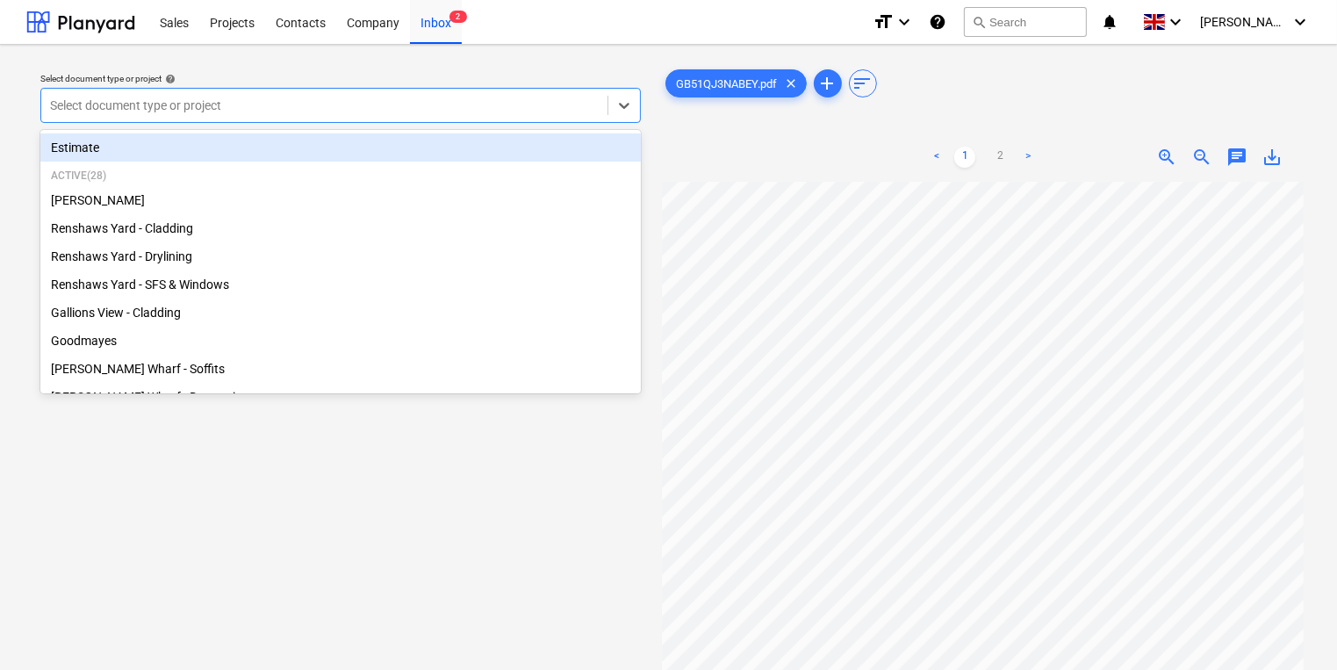
click at [242, 109] on div at bounding box center [324, 106] width 549 height 18
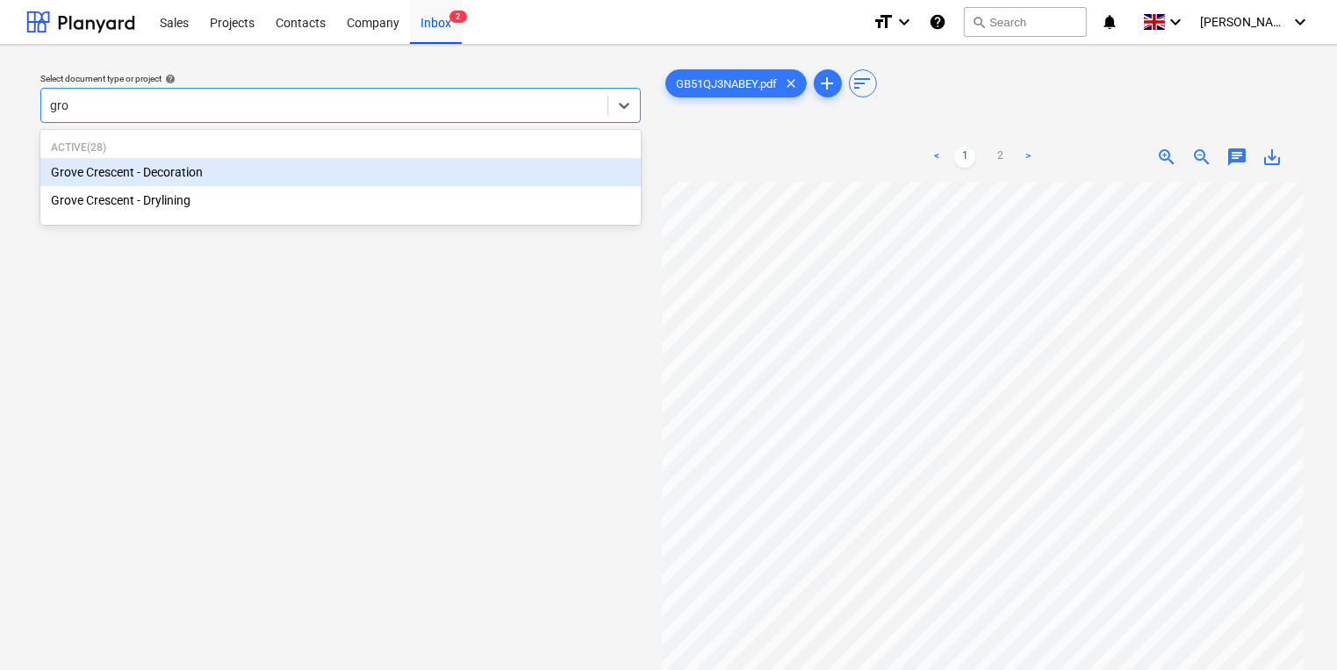
type input "grov"
click at [306, 183] on div "Grove Crescent - Decoration" at bounding box center [340, 172] width 600 height 28
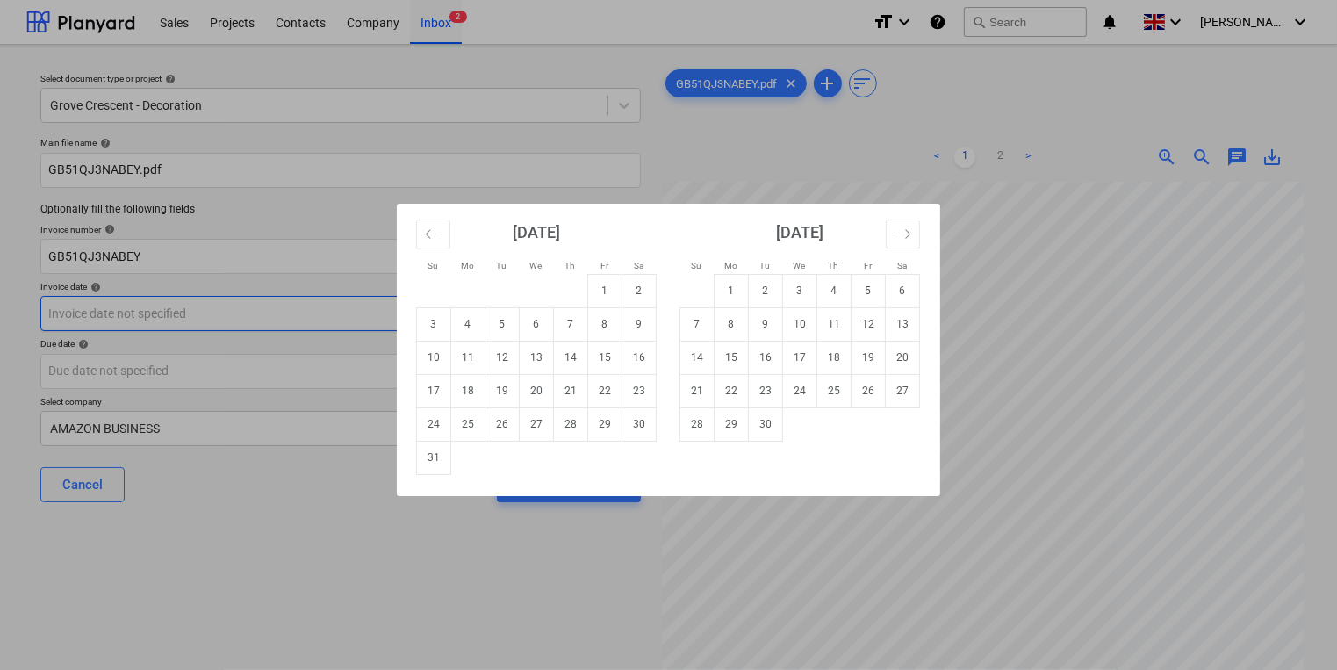
click at [290, 310] on body "Sales Projects Contacts Company Inbox 2 format_size keyboard_arrow_down help se…" at bounding box center [668, 335] width 1337 height 670
click at [600, 391] on td "22" at bounding box center [605, 390] width 34 height 33
type input "[DATE]"
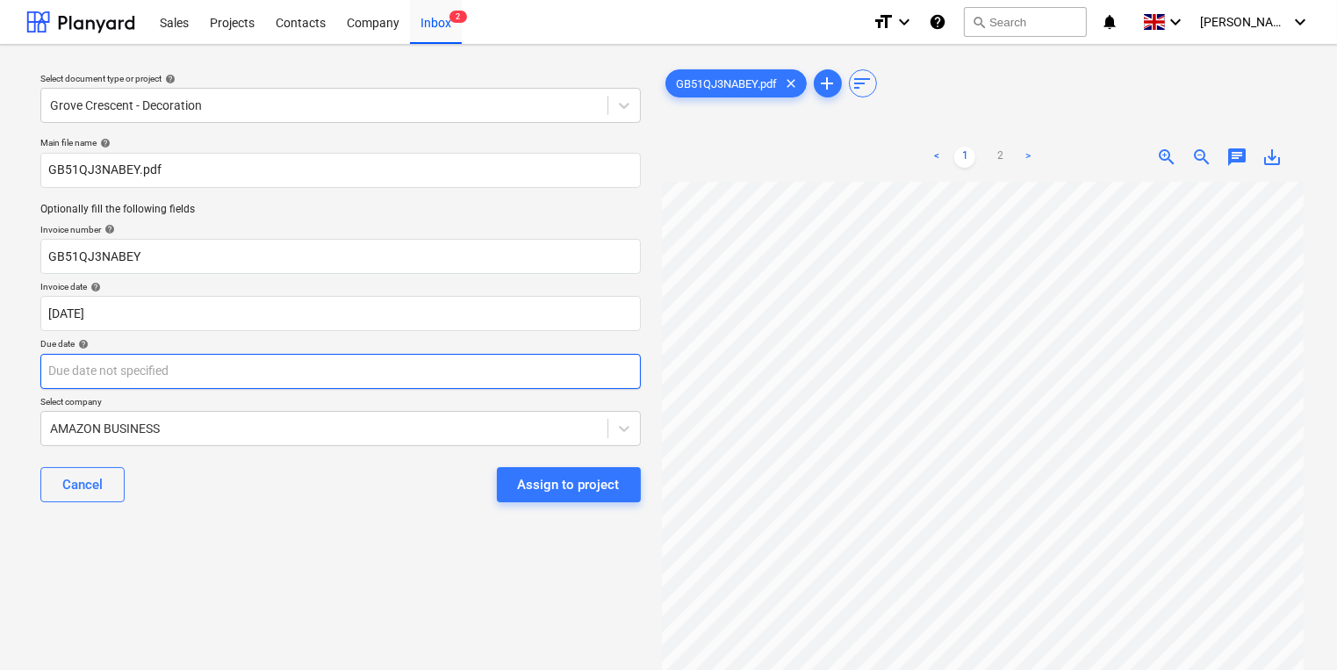
click at [534, 357] on body "Sales Projects Contacts Company Inbox 2 format_size keyboard_arrow_down help se…" at bounding box center [668, 335] width 1337 height 670
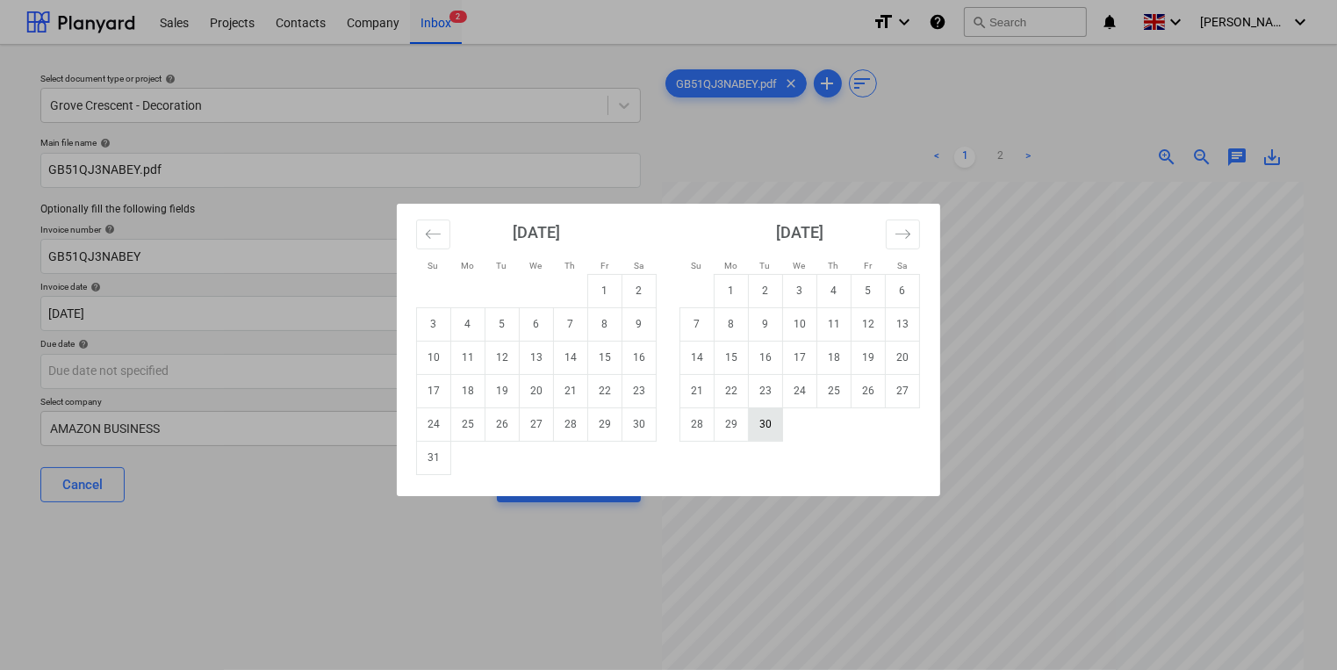
click at [767, 421] on td "30" at bounding box center [766, 423] width 34 height 33
type input "[DATE]"
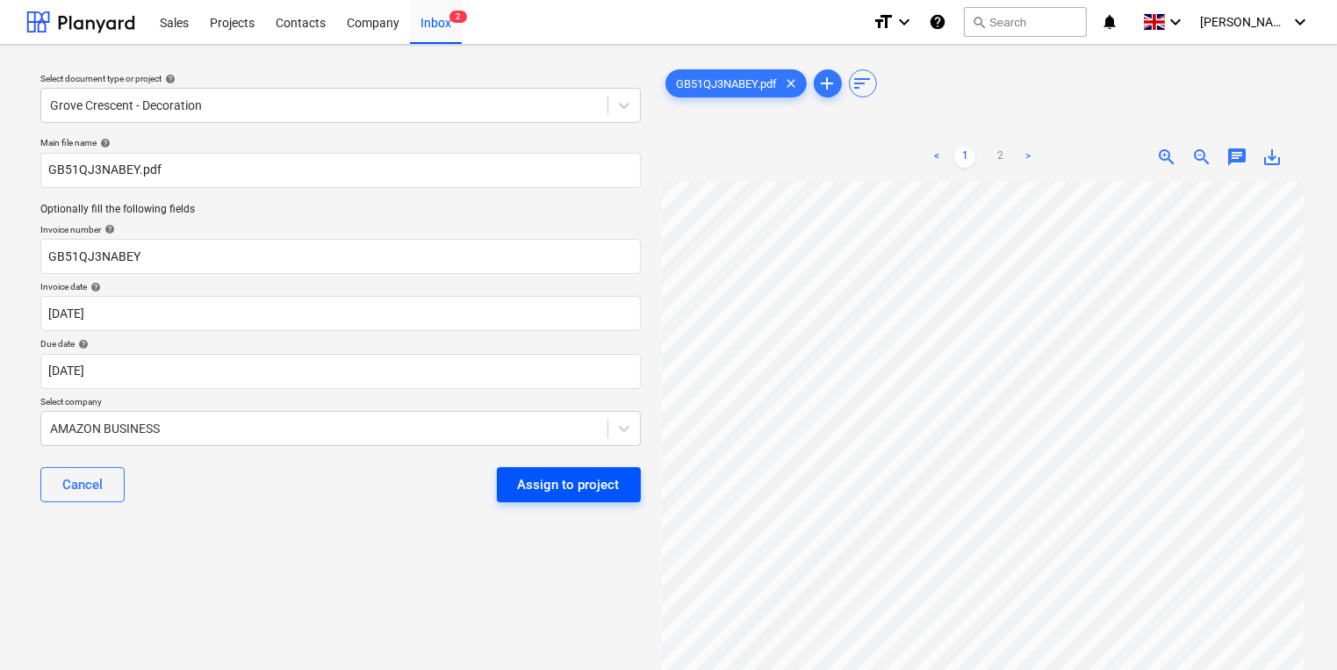
click at [622, 484] on button "Assign to project" at bounding box center [569, 484] width 144 height 35
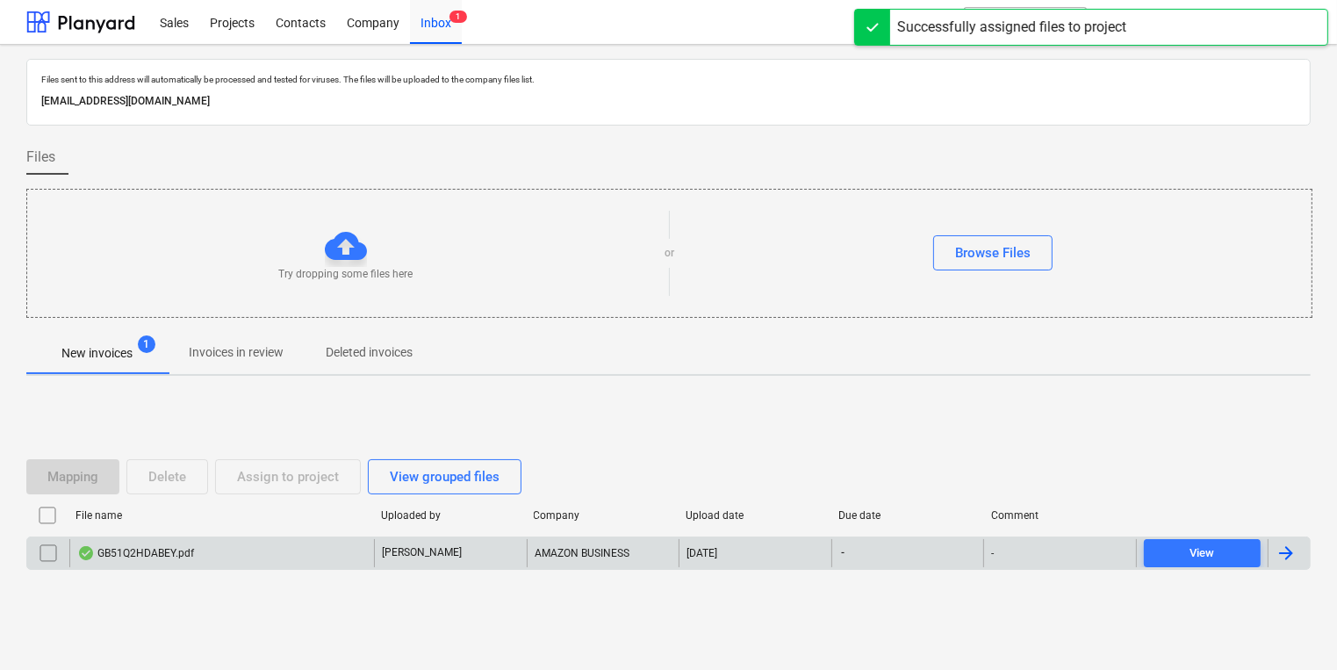
click at [344, 547] on div "GB51Q2HDABEY.pdf" at bounding box center [221, 553] width 305 height 28
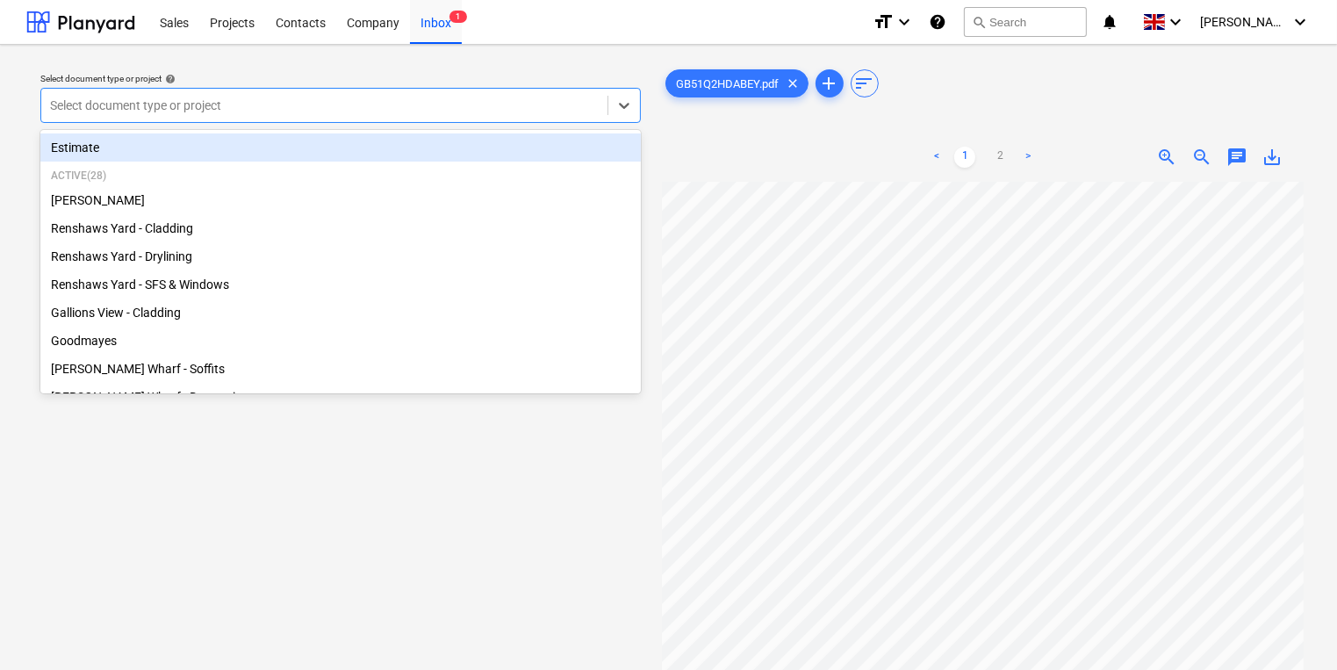
click at [327, 100] on div at bounding box center [324, 106] width 549 height 18
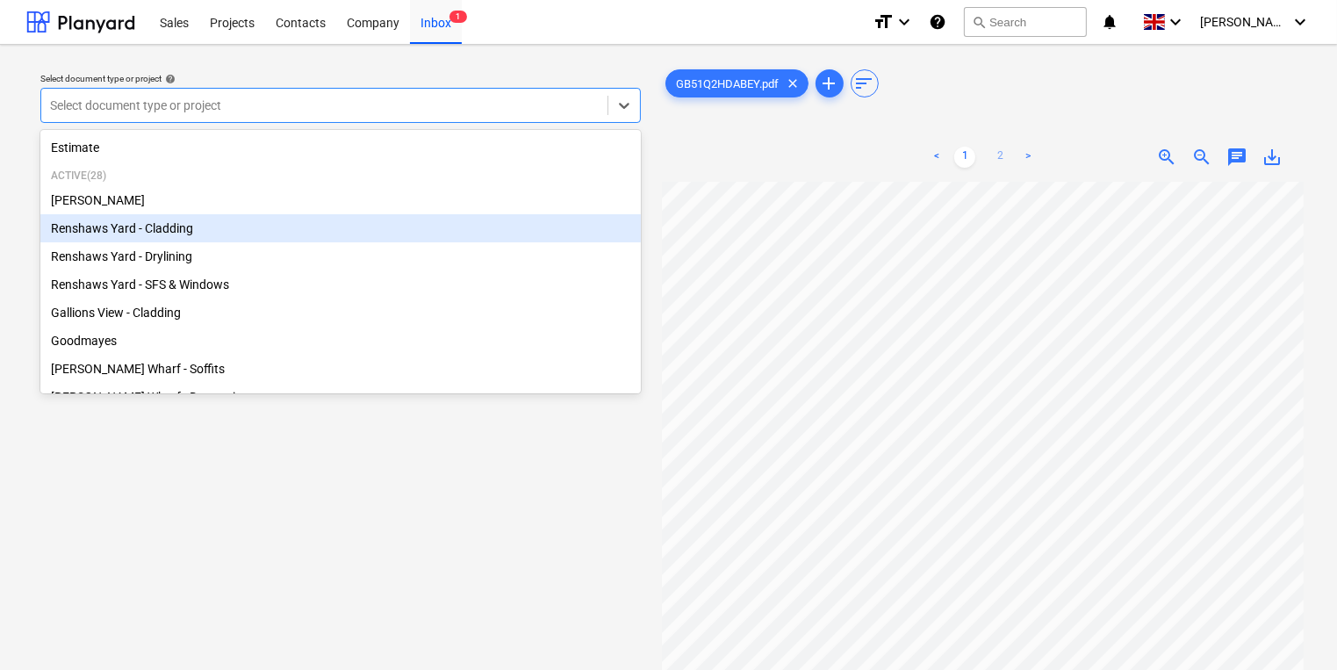
click at [1002, 153] on link "2" at bounding box center [999, 157] width 21 height 21
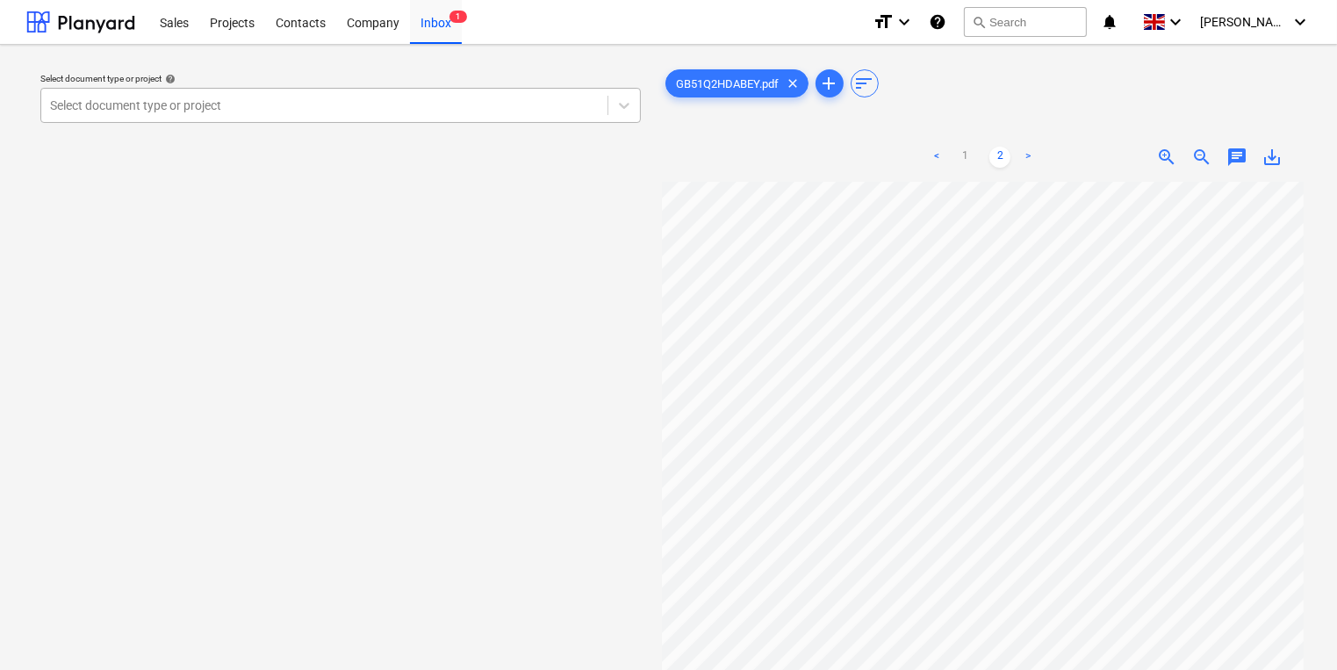
click at [515, 112] on div at bounding box center [324, 106] width 549 height 18
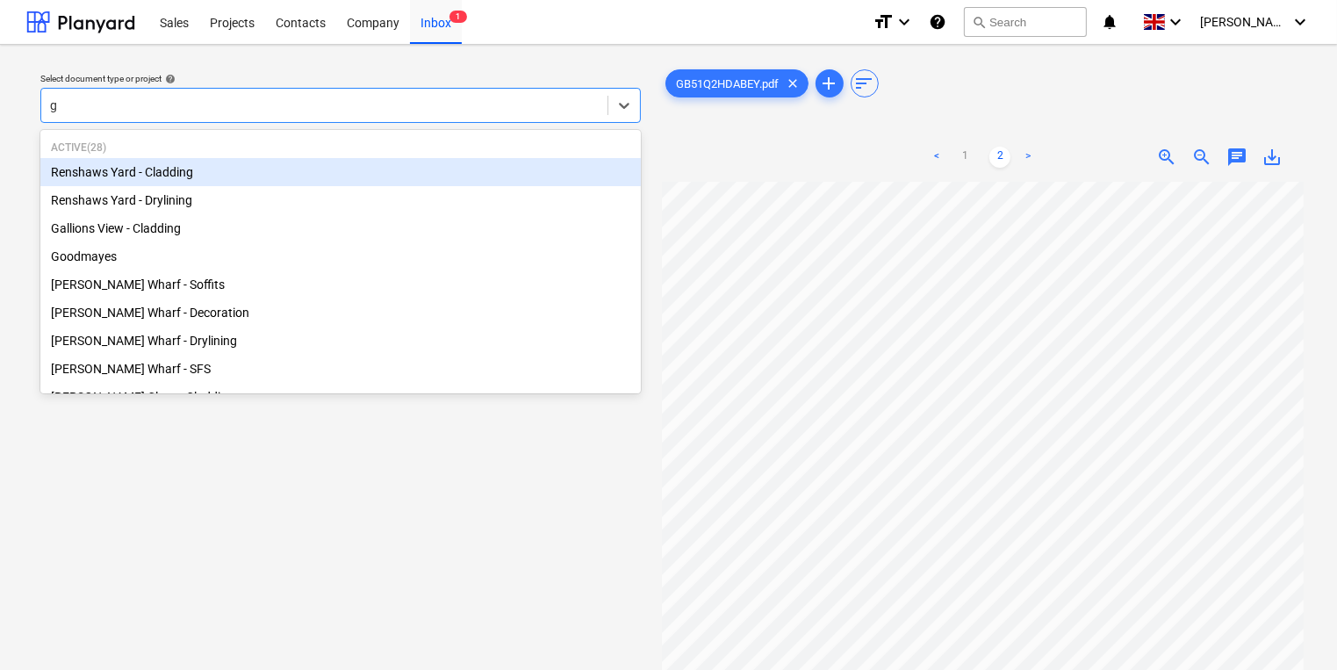
type input "gr"
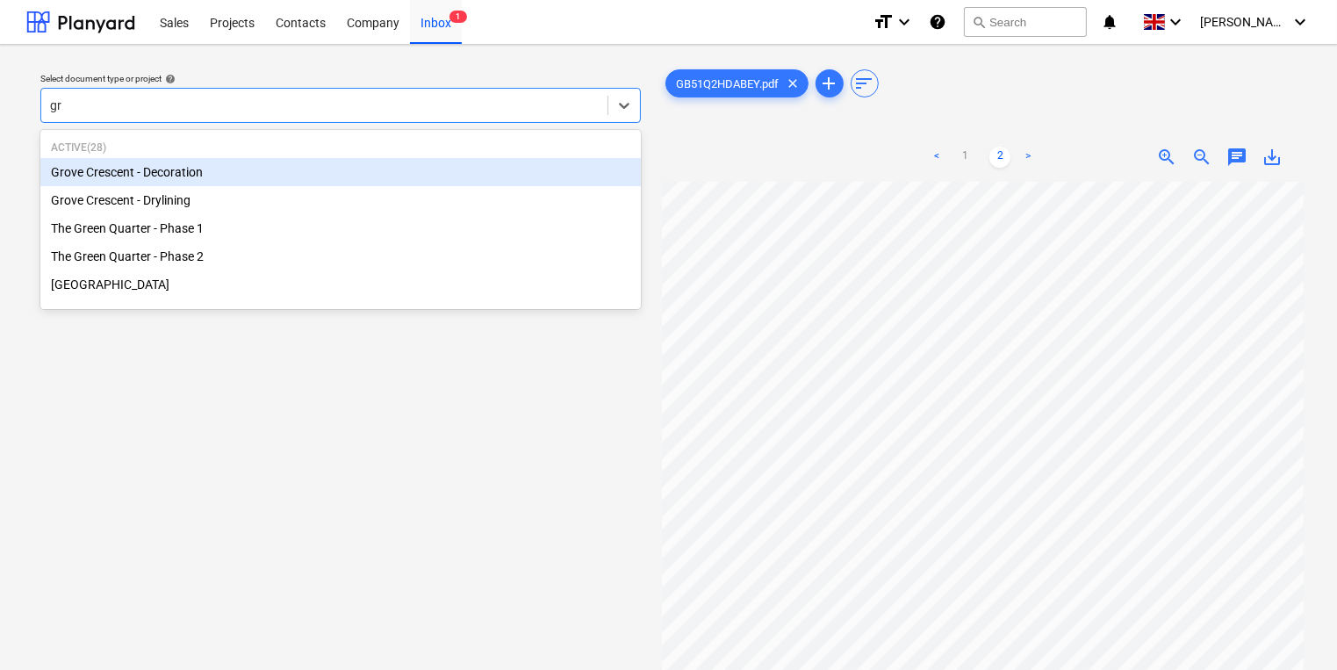
click at [346, 172] on div "Grove Crescent - Decoration" at bounding box center [340, 172] width 600 height 28
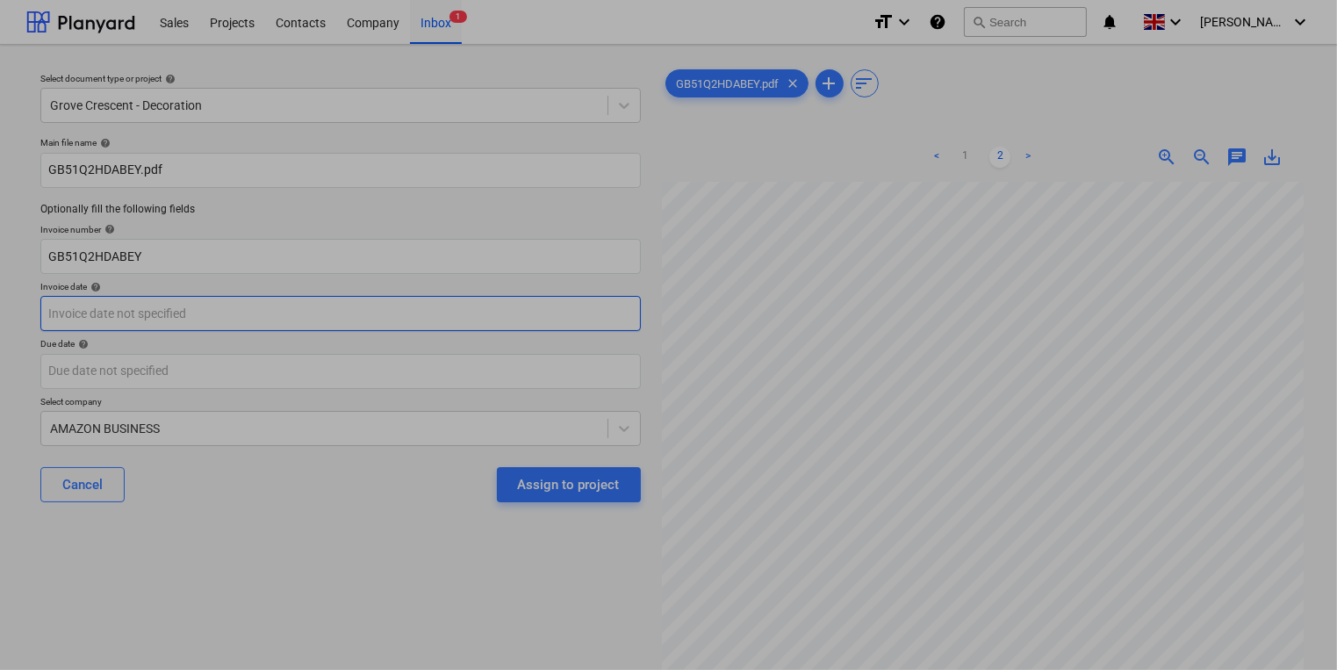
click at [312, 298] on body "Sales Projects Contacts Company Inbox 1 format_size keyboard_arrow_down help se…" at bounding box center [668, 335] width 1337 height 670
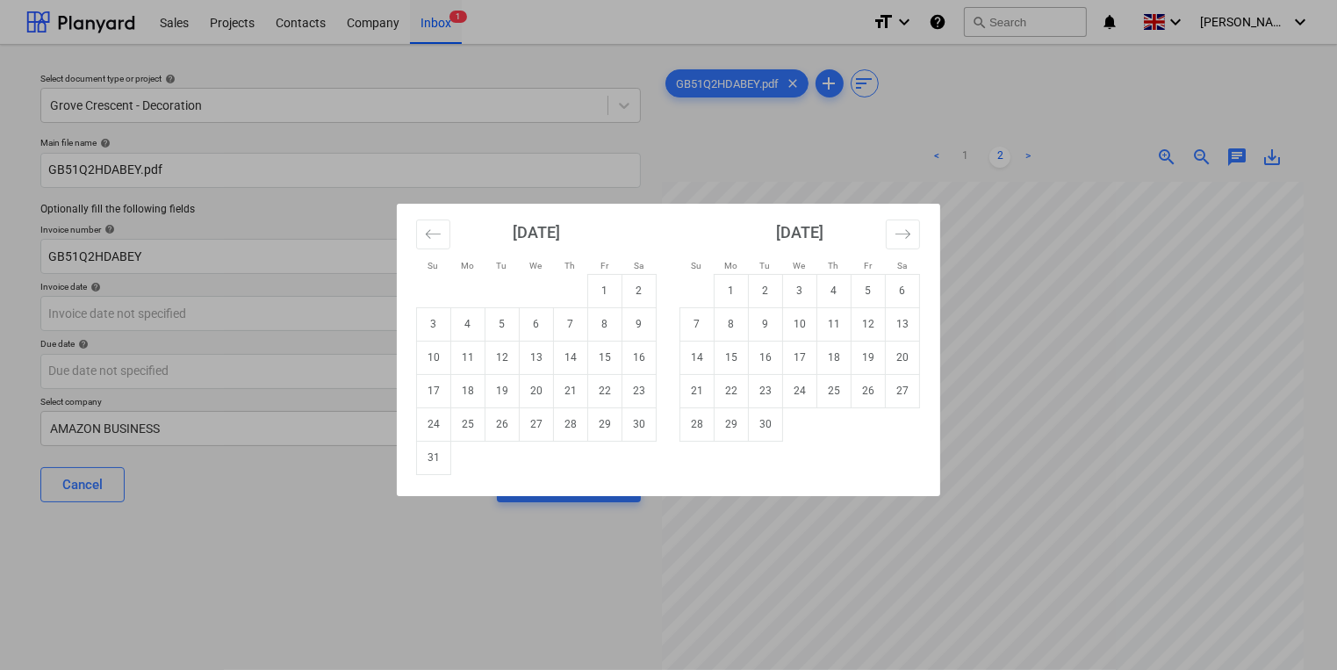
click at [1102, 402] on div "Su Mo Tu We Th Fr Sa Su Mo Tu We Th Fr Sa [DATE] 1 2 3 4 5 6 7 8 9 10 11 12 13 …" at bounding box center [668, 335] width 1337 height 670
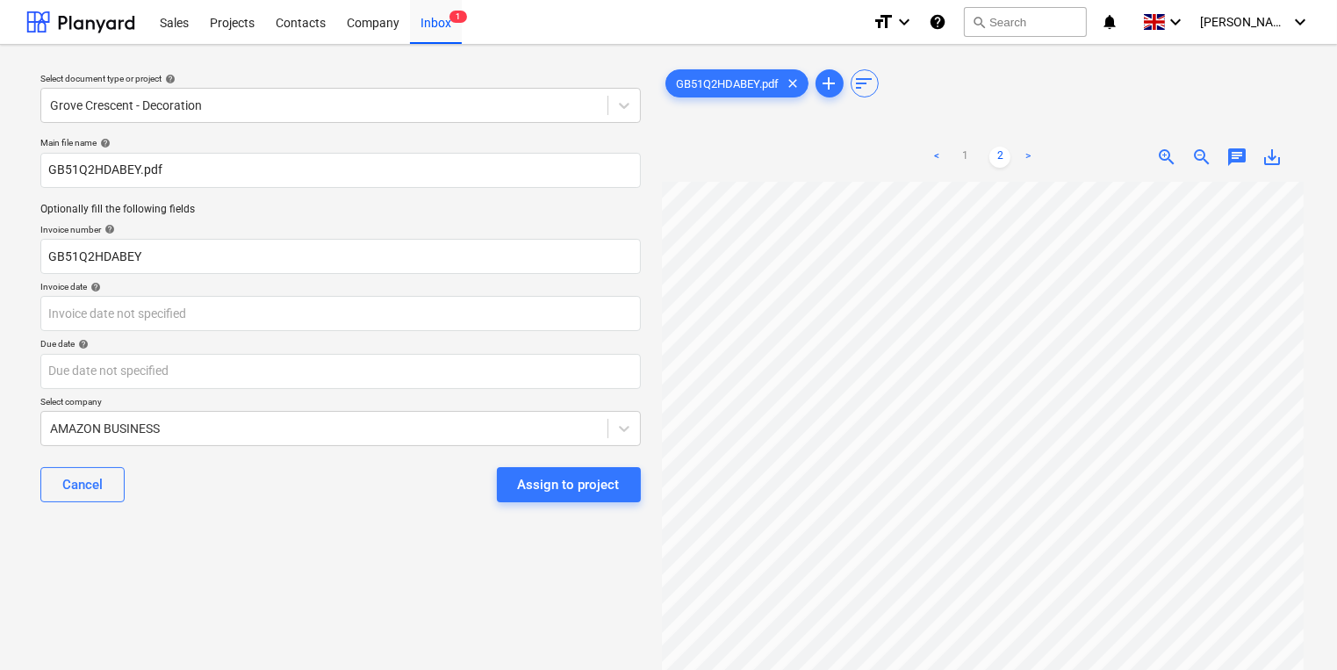
scroll to position [140, 0]
click at [989, 152] on link "2" at bounding box center [999, 157] width 21 height 21
click at [974, 154] on link "1" at bounding box center [964, 157] width 21 height 21
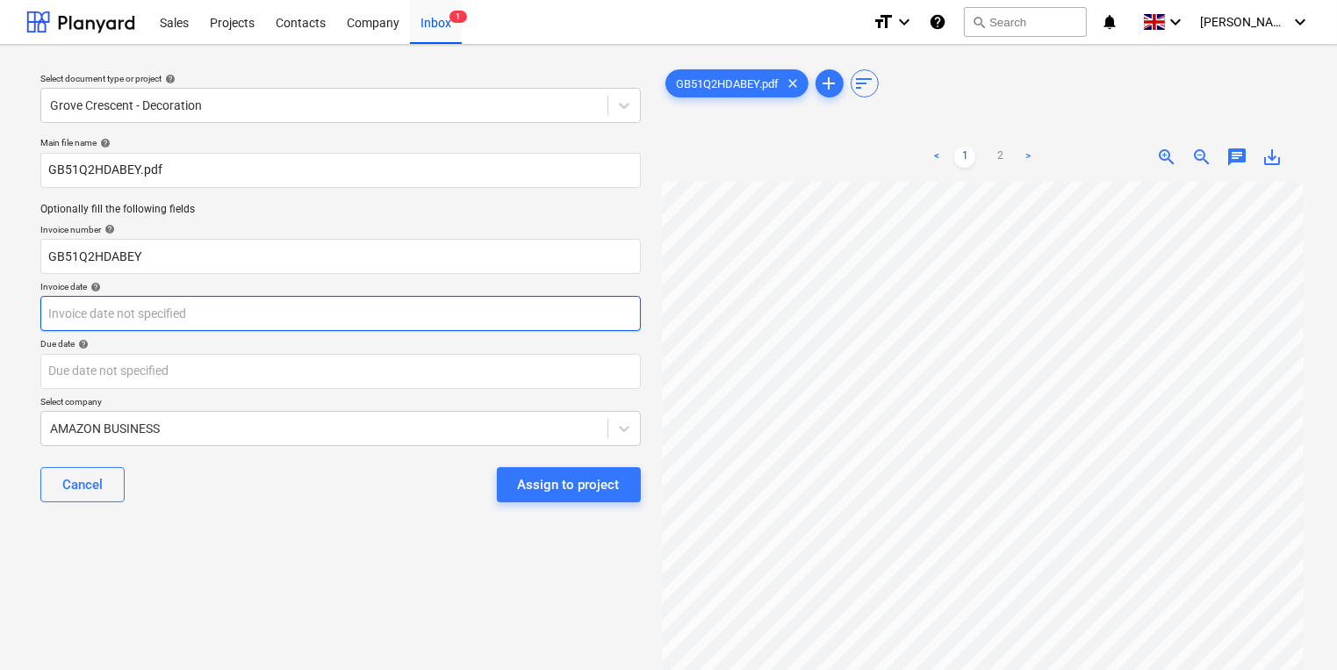
click at [346, 312] on body "Sales Projects Contacts Company Inbox 1 format_size keyboard_arrow_down help se…" at bounding box center [668, 335] width 1337 height 670
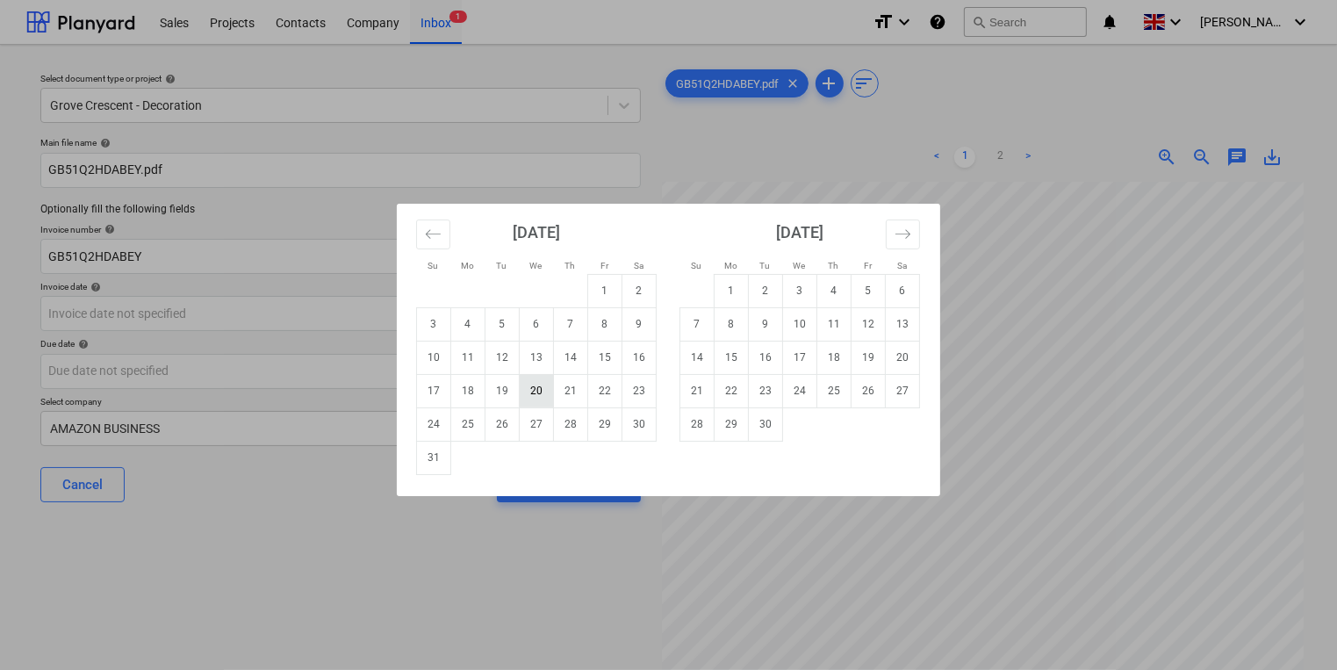
click at [537, 391] on td "20" at bounding box center [537, 390] width 34 height 33
type input "[DATE]"
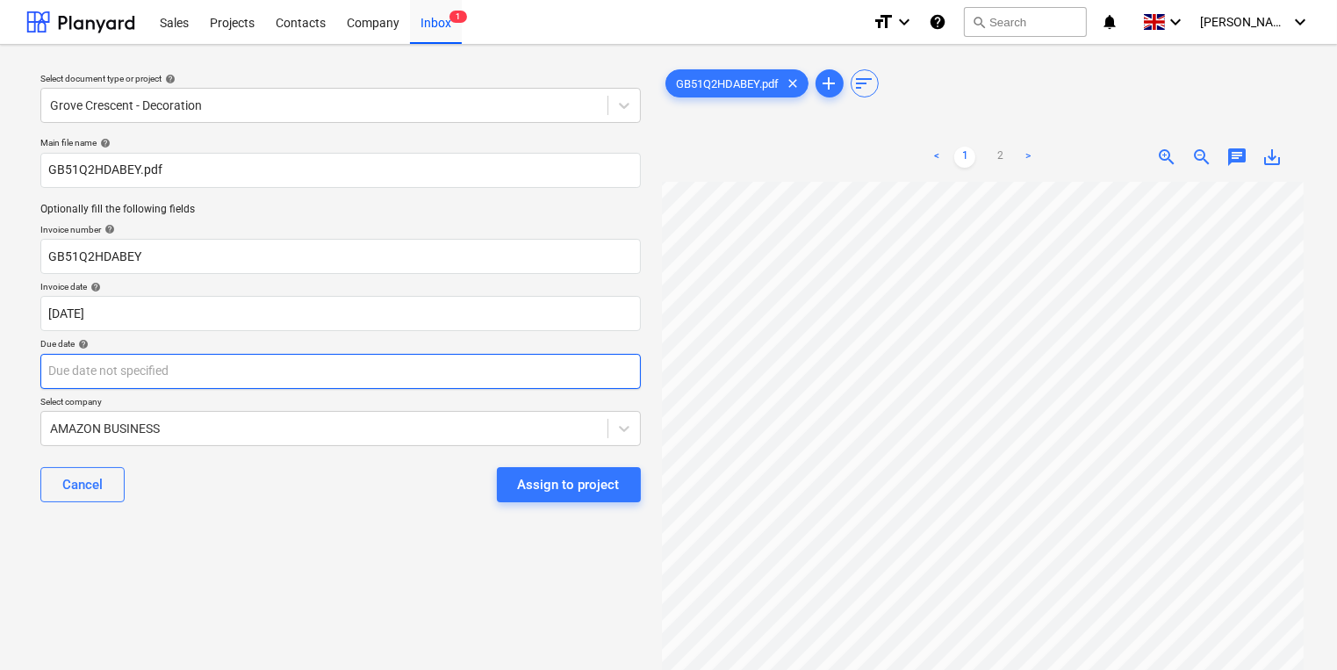
click at [527, 369] on body "Sales Projects Contacts Company Inbox 1 format_size keyboard_arrow_down help se…" at bounding box center [668, 335] width 1337 height 670
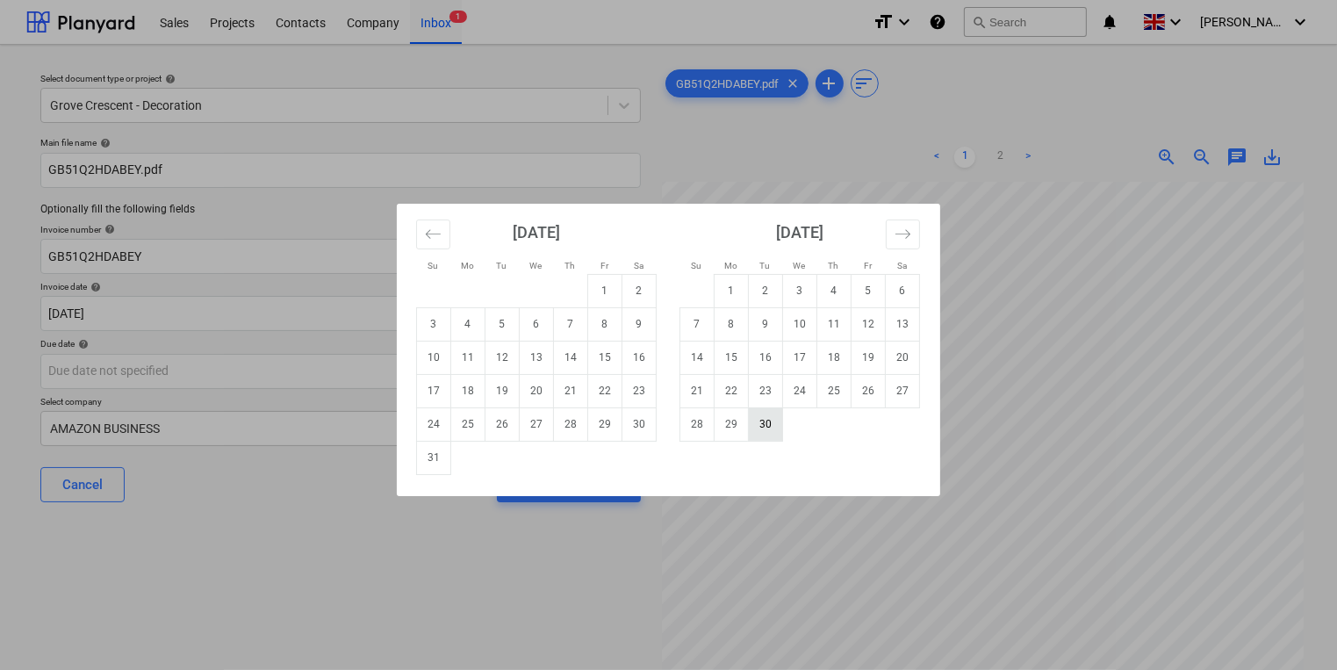
click at [763, 424] on td "30" at bounding box center [766, 423] width 34 height 33
type input "[DATE]"
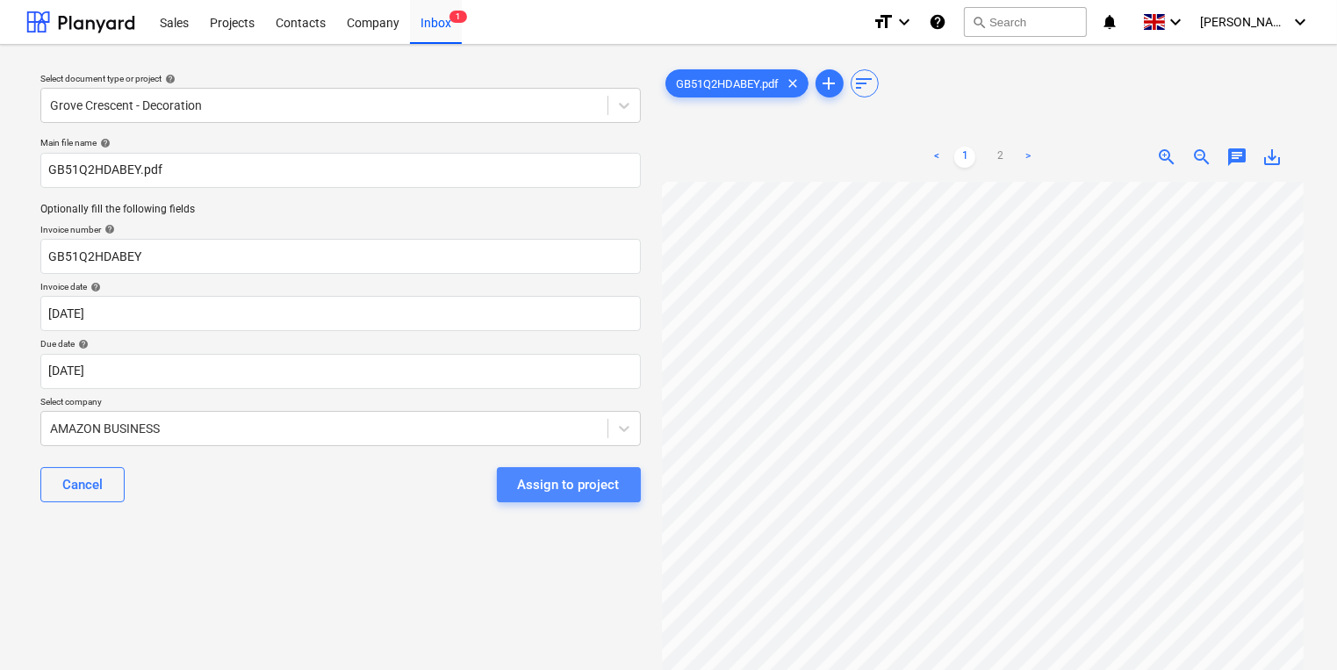
click at [602, 477] on div "Assign to project" at bounding box center [569, 484] width 102 height 23
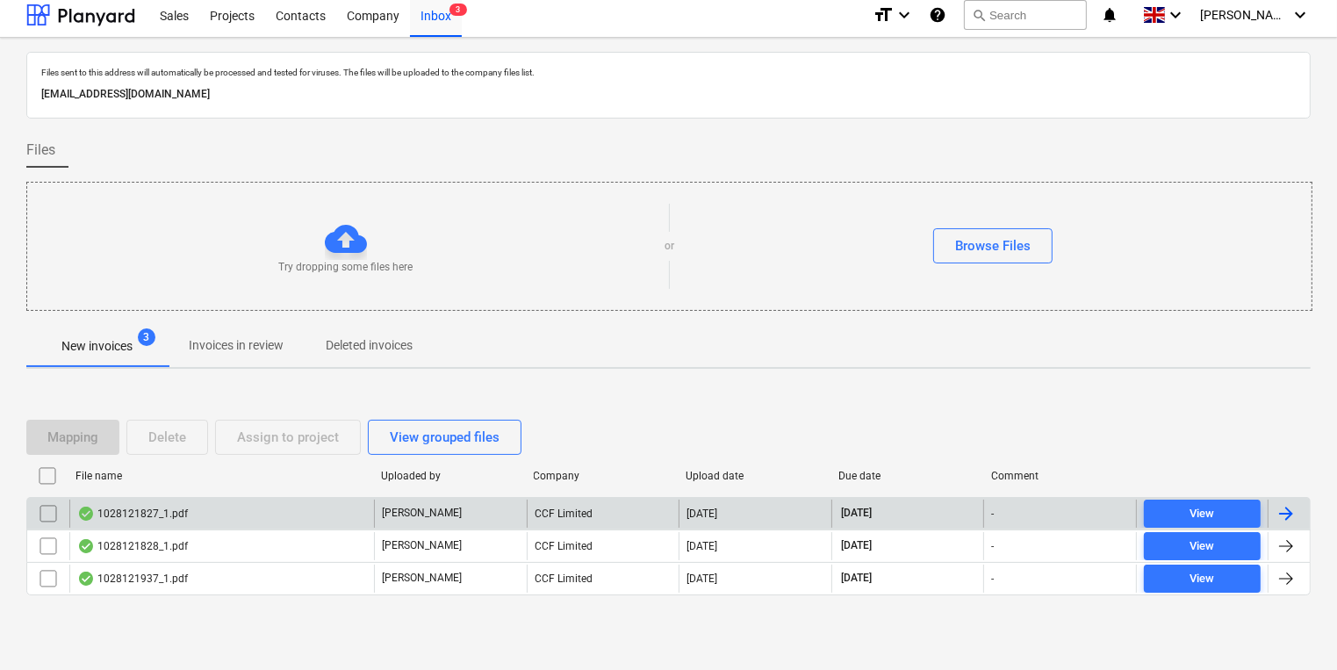
scroll to position [10, 0]
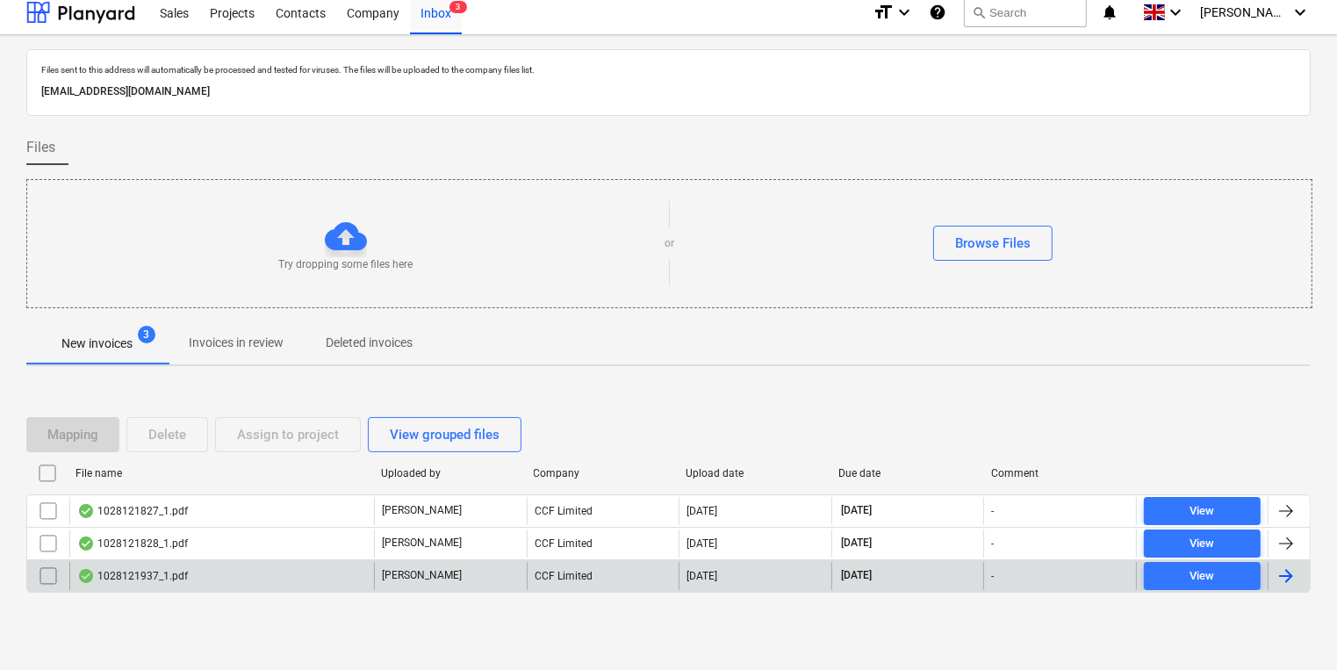
click at [328, 578] on div "1028121937_1.pdf" at bounding box center [221, 576] width 305 height 28
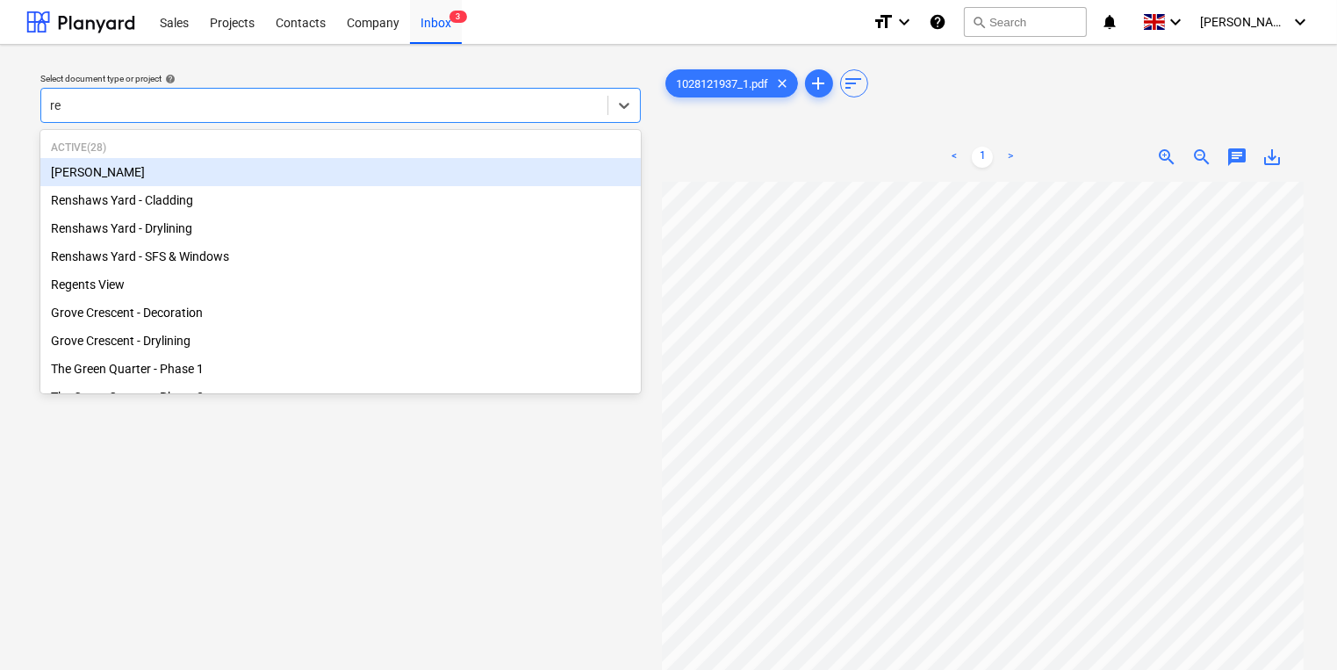
type input "reg"
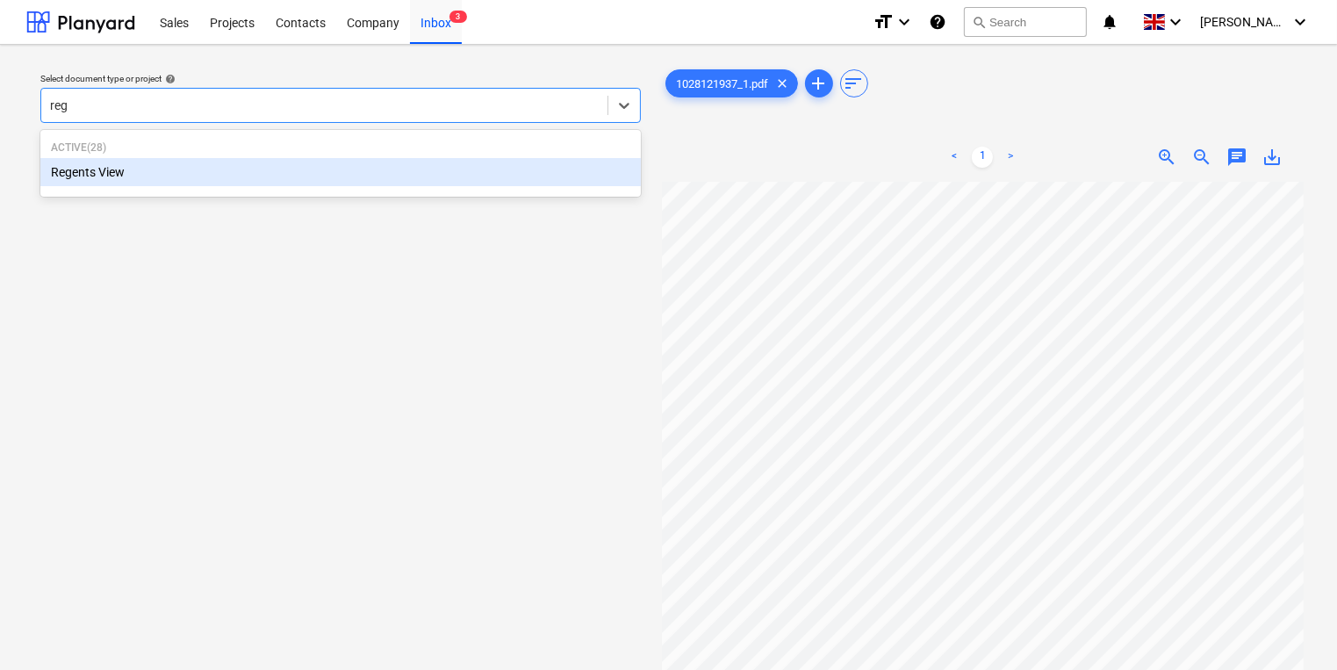
click at [377, 169] on div "Regents View" at bounding box center [340, 172] width 600 height 28
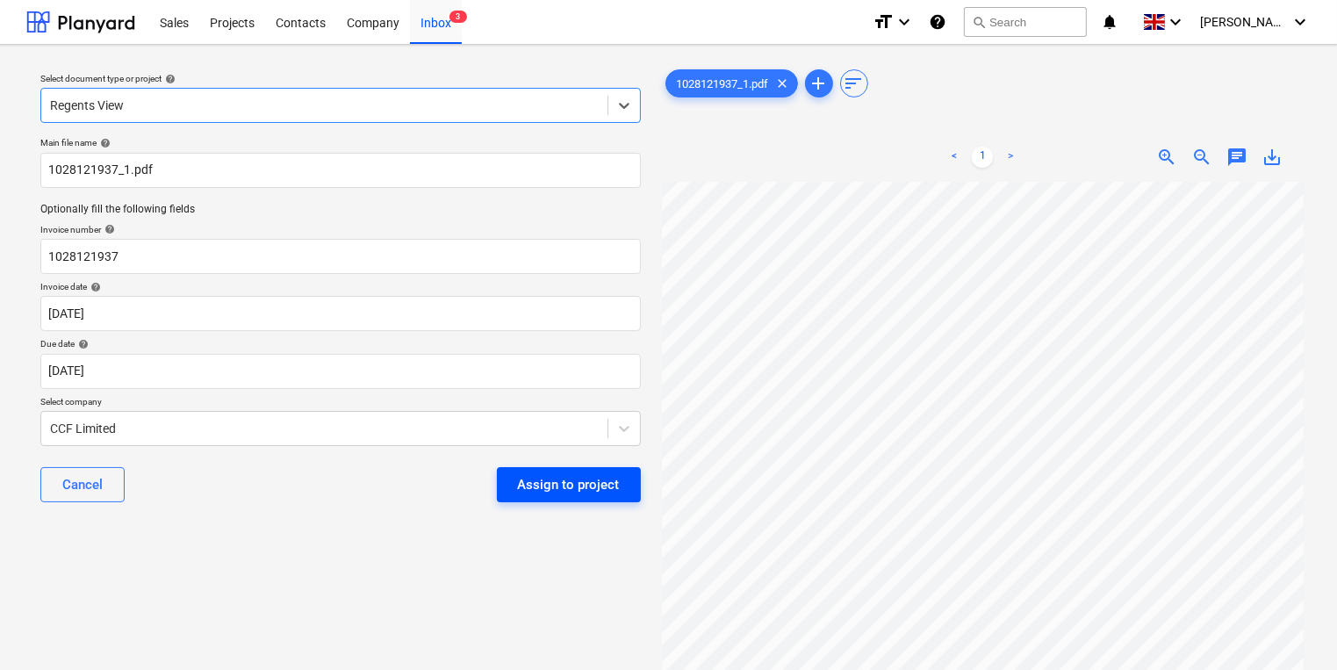
click at [568, 479] on div "Assign to project" at bounding box center [569, 484] width 102 height 23
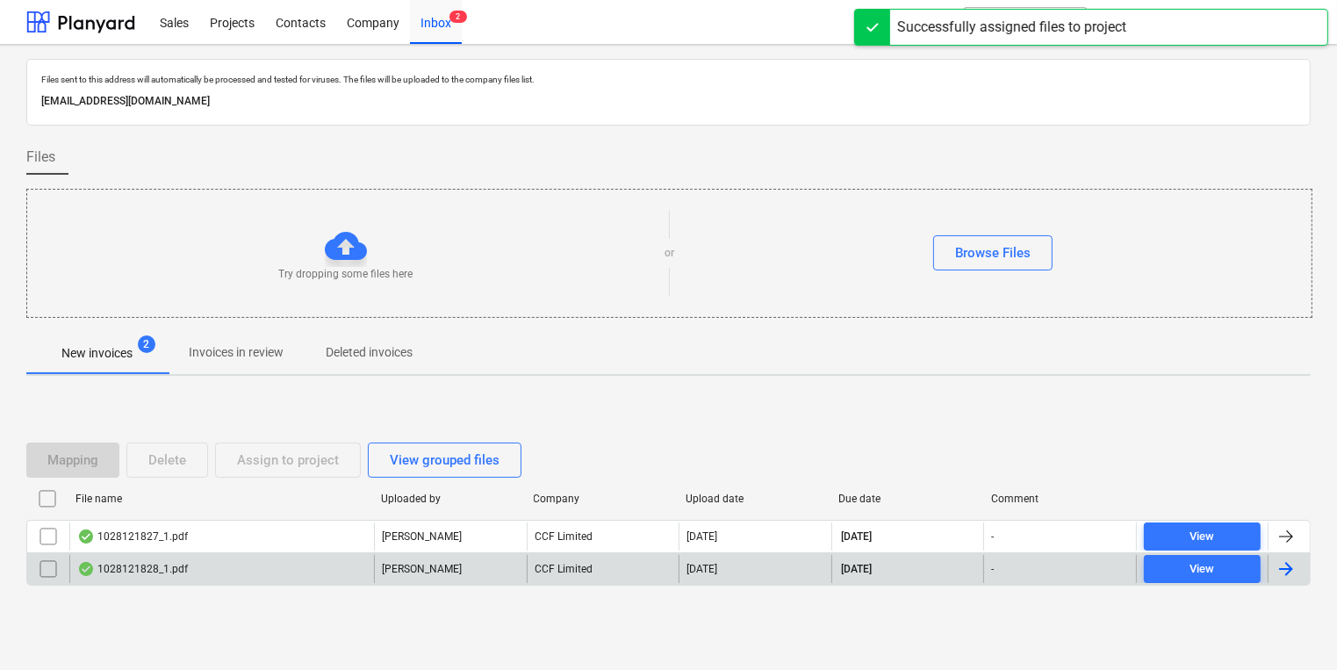
click at [345, 552] on div "1028121828_1.pdf [PERSON_NAME] CCF Limited [DATE] [DATE] - View" at bounding box center [668, 568] width 1284 height 33
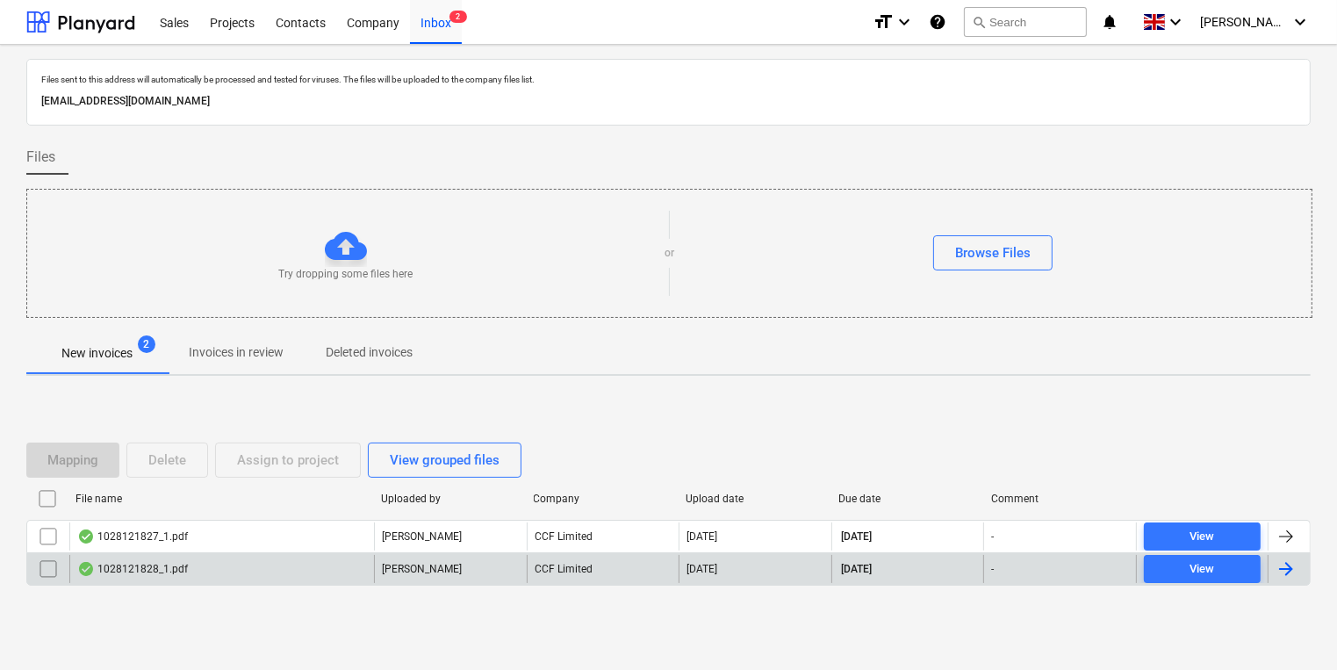
click at [369, 577] on div "1028121828_1.pdf" at bounding box center [221, 569] width 305 height 28
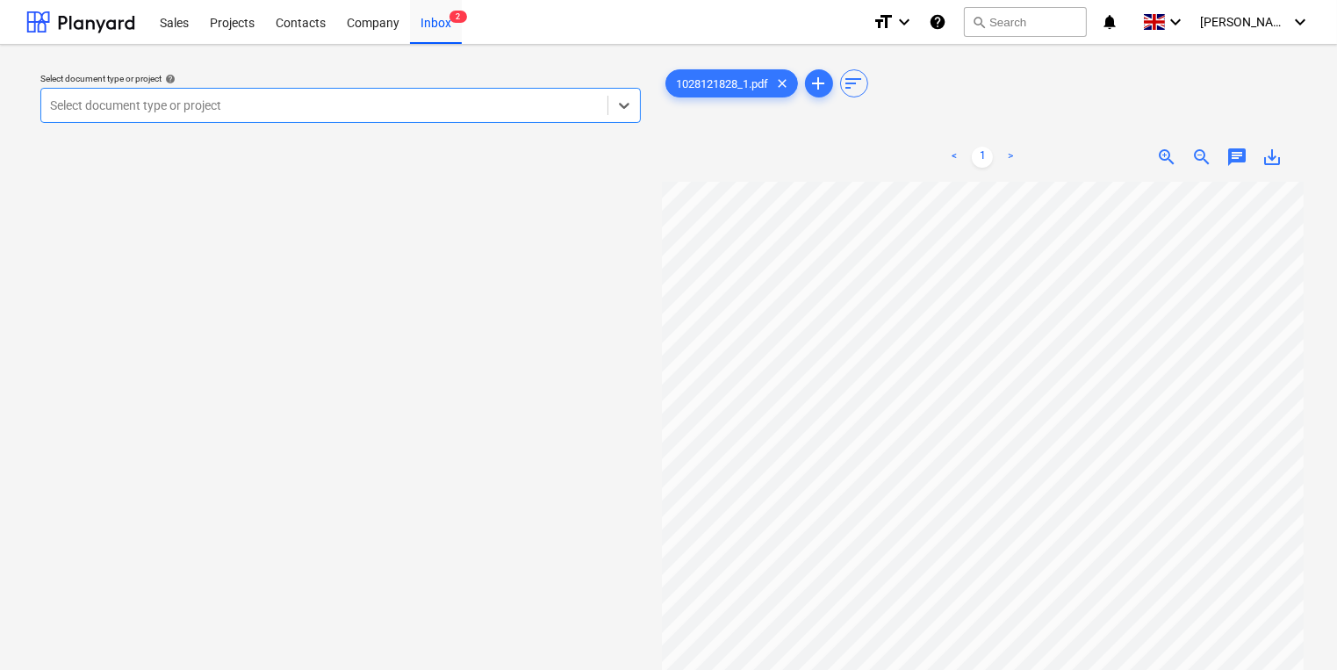
click at [481, 110] on div at bounding box center [324, 106] width 549 height 18
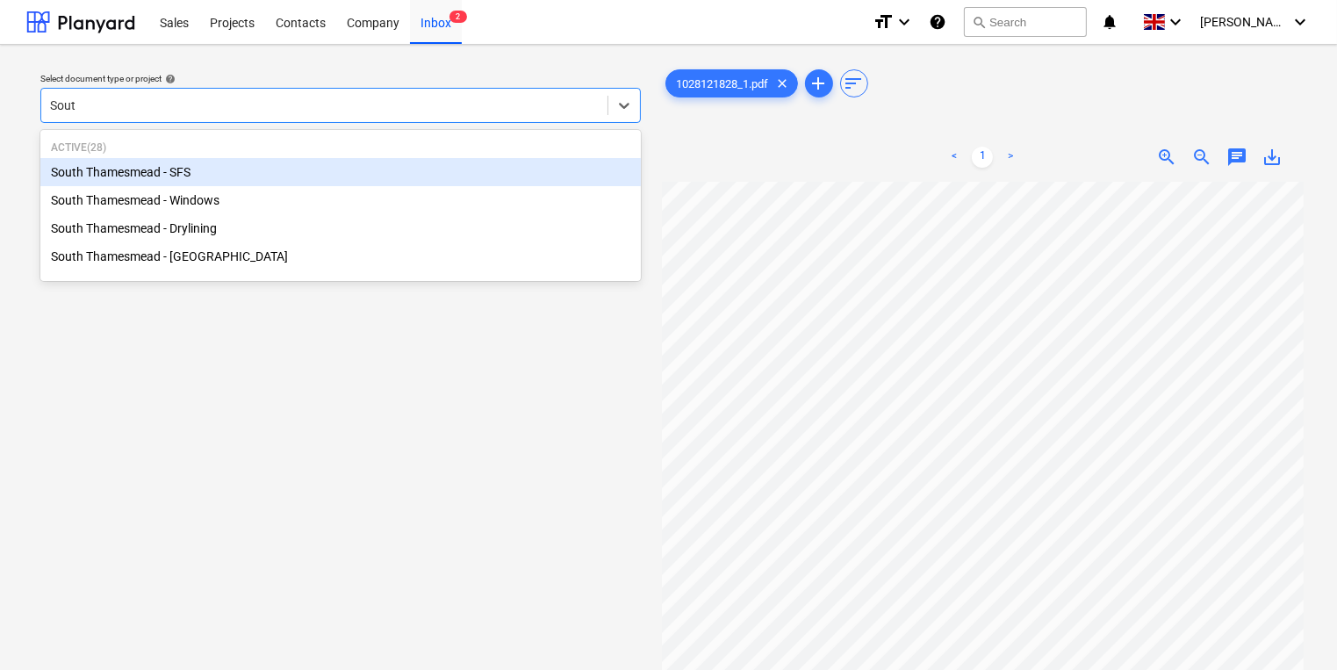
type input "South"
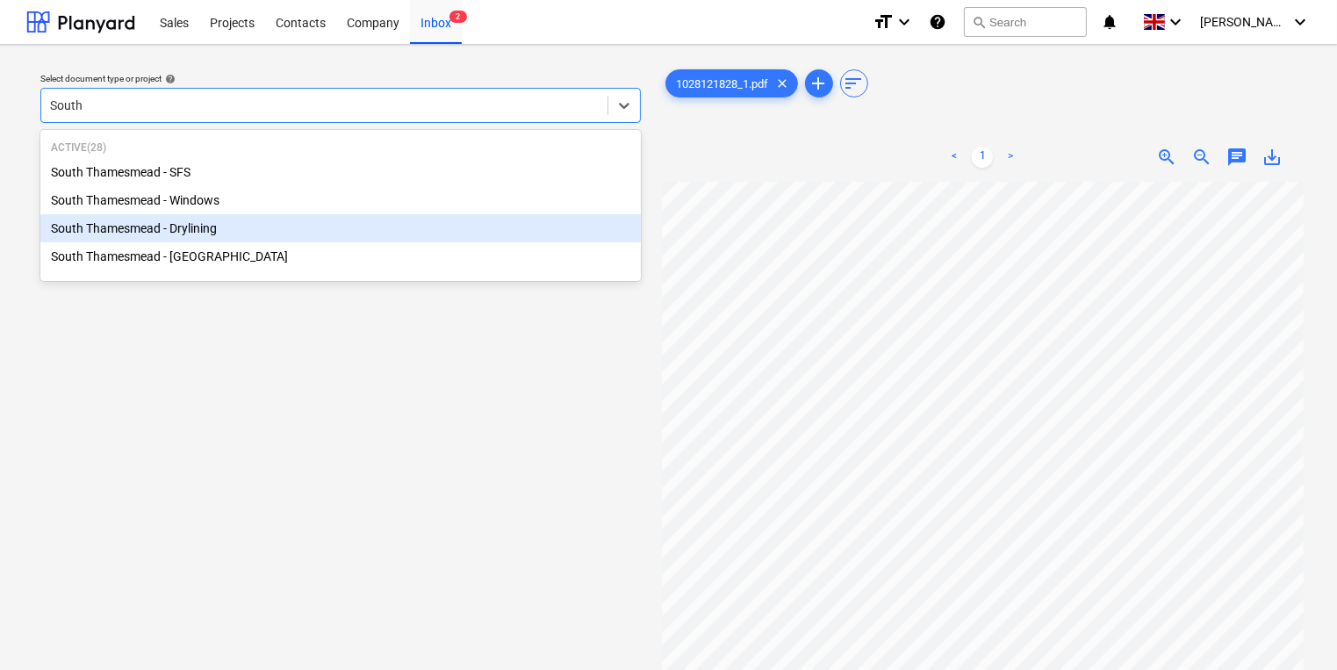
click at [440, 221] on div "South Thamesmead - Drylining" at bounding box center [340, 228] width 600 height 28
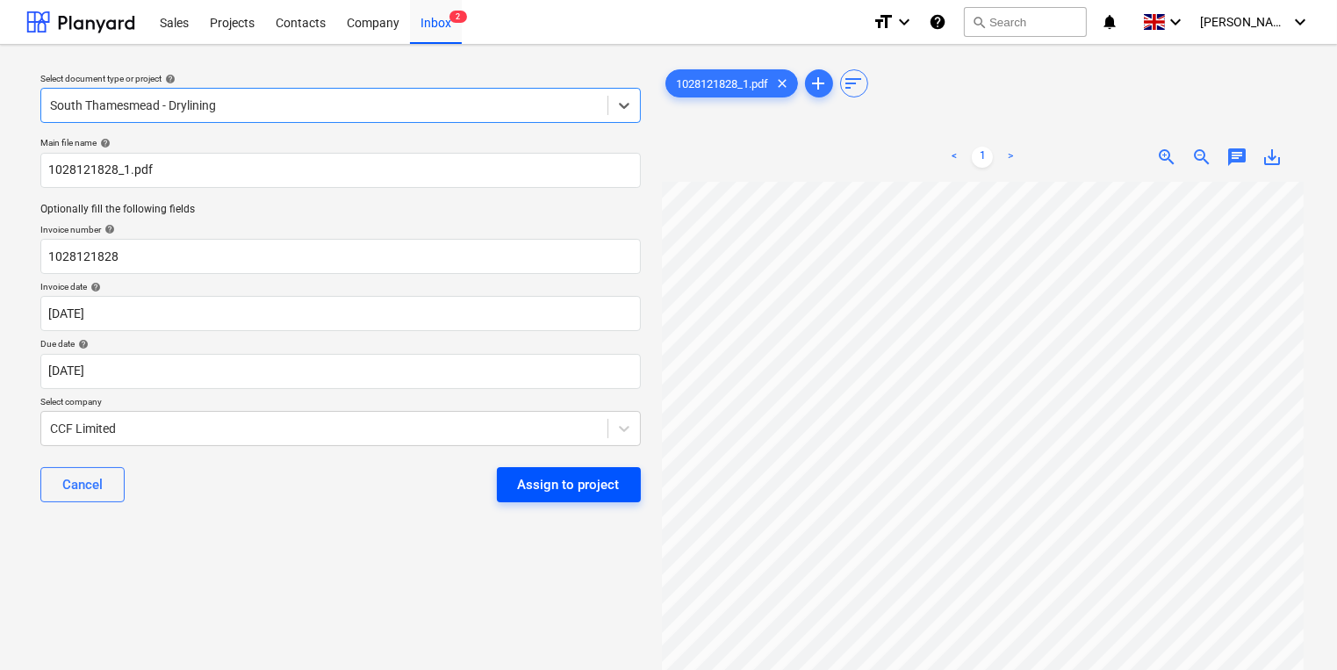
click at [579, 484] on div "Assign to project" at bounding box center [569, 484] width 102 height 23
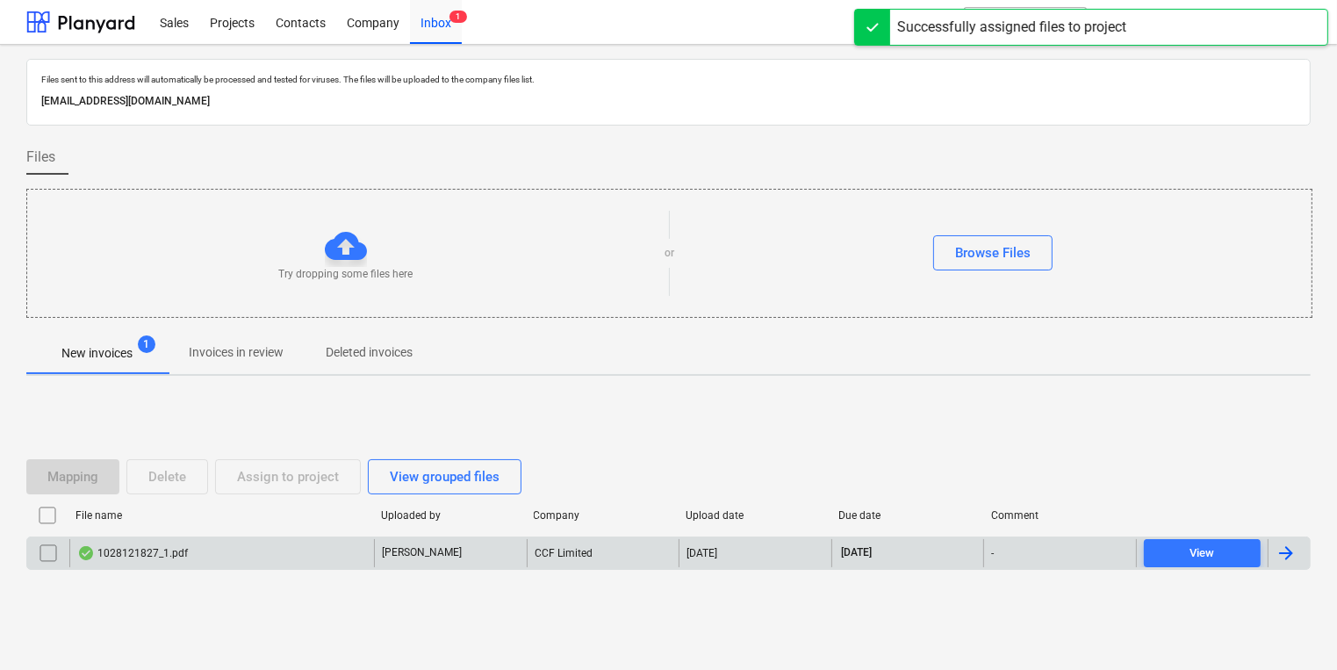
click at [241, 542] on div "1028121827_1.pdf" at bounding box center [221, 553] width 305 height 28
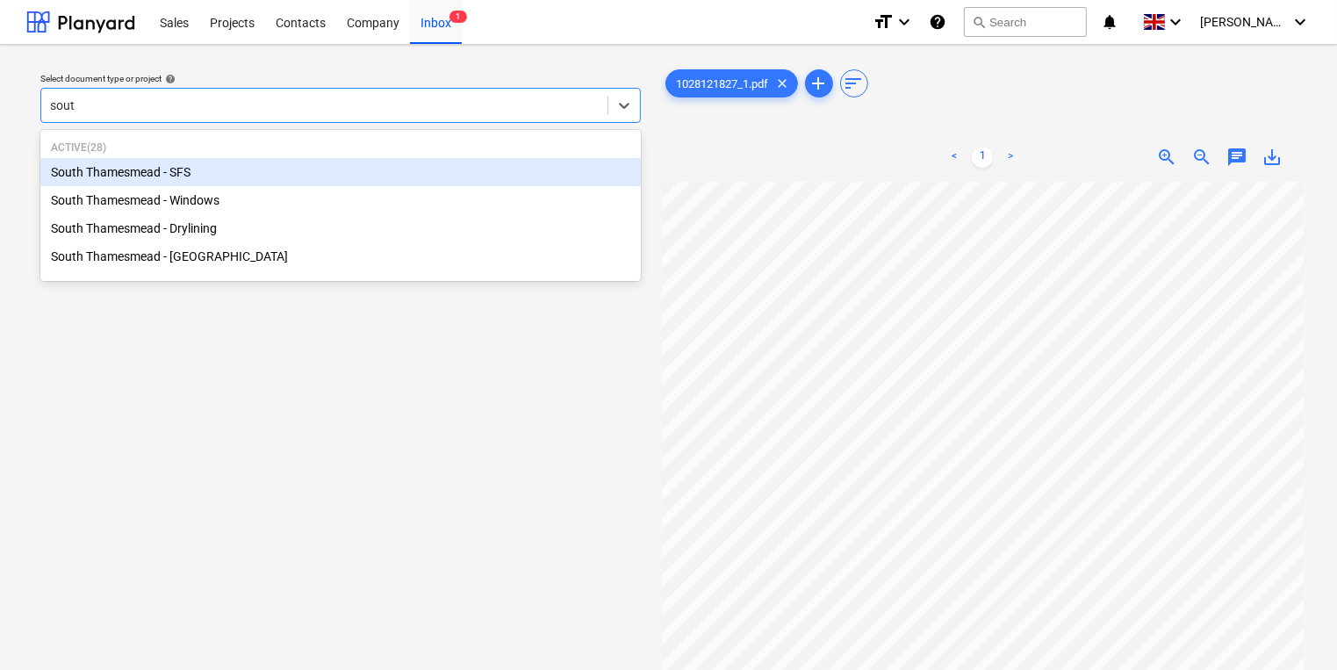
type input "south"
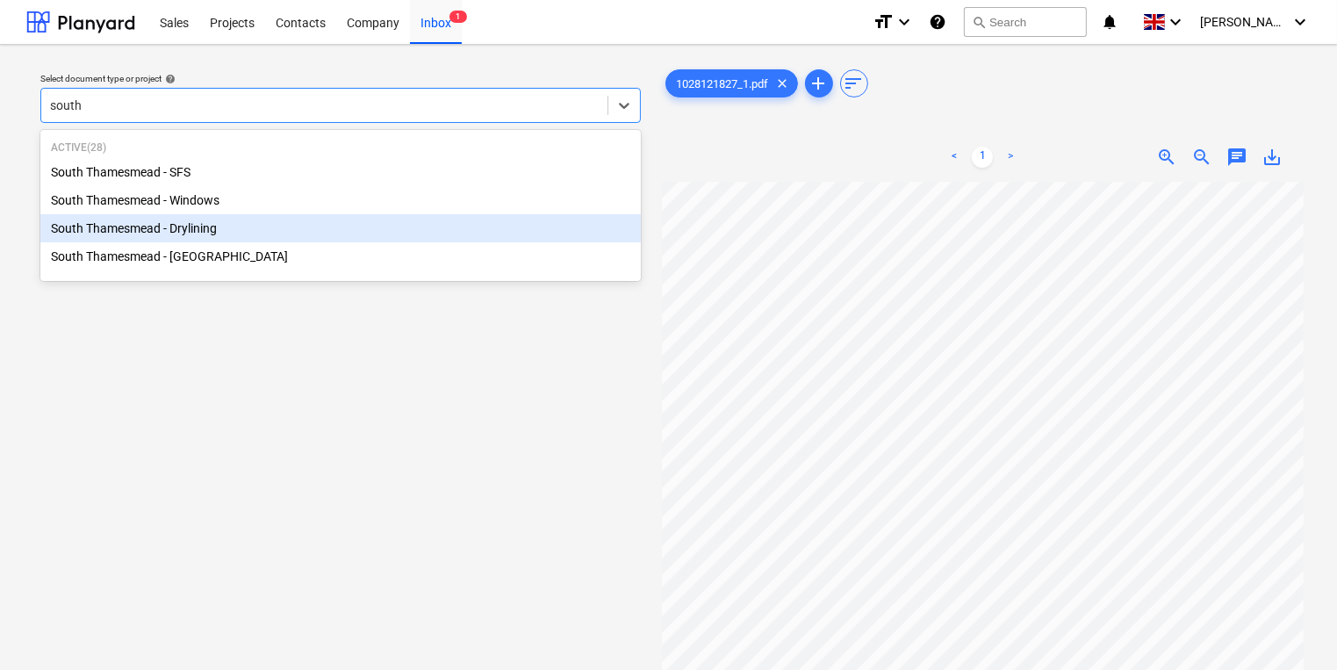
click at [404, 216] on div "South Thamesmead - Drylining" at bounding box center [340, 228] width 600 height 28
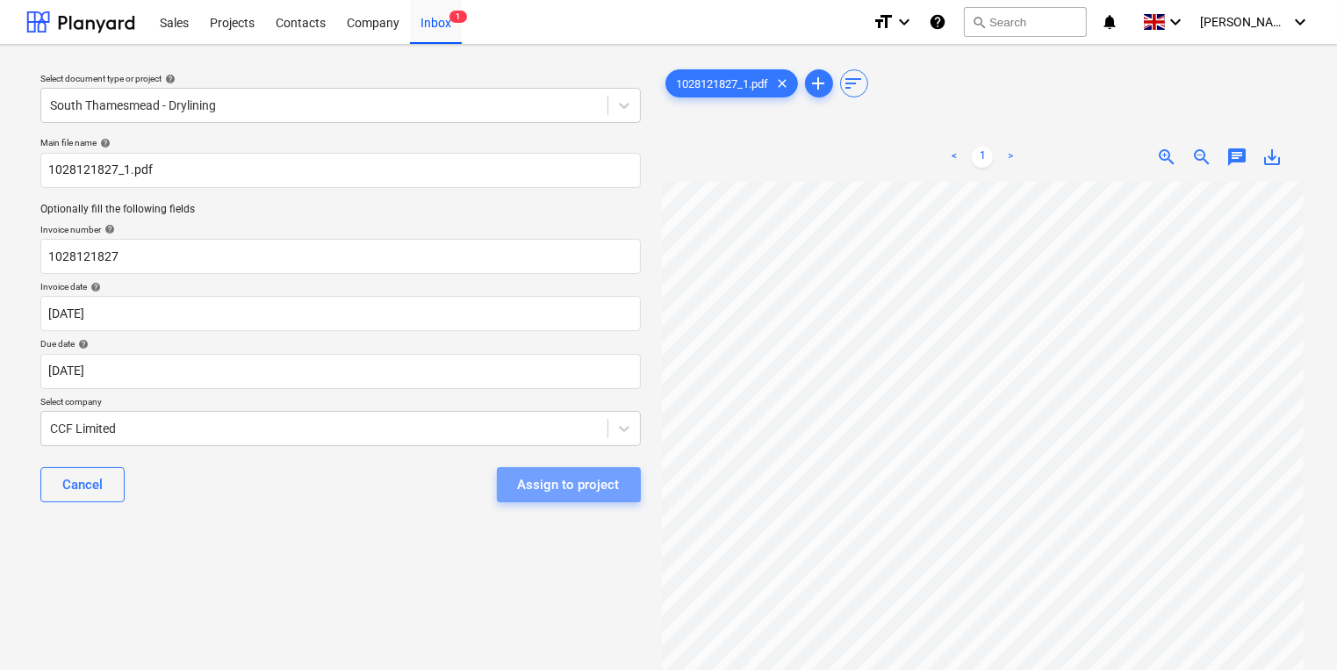
click at [578, 477] on div "Assign to project" at bounding box center [569, 484] width 102 height 23
